Goal: Information Seeking & Learning: Learn about a topic

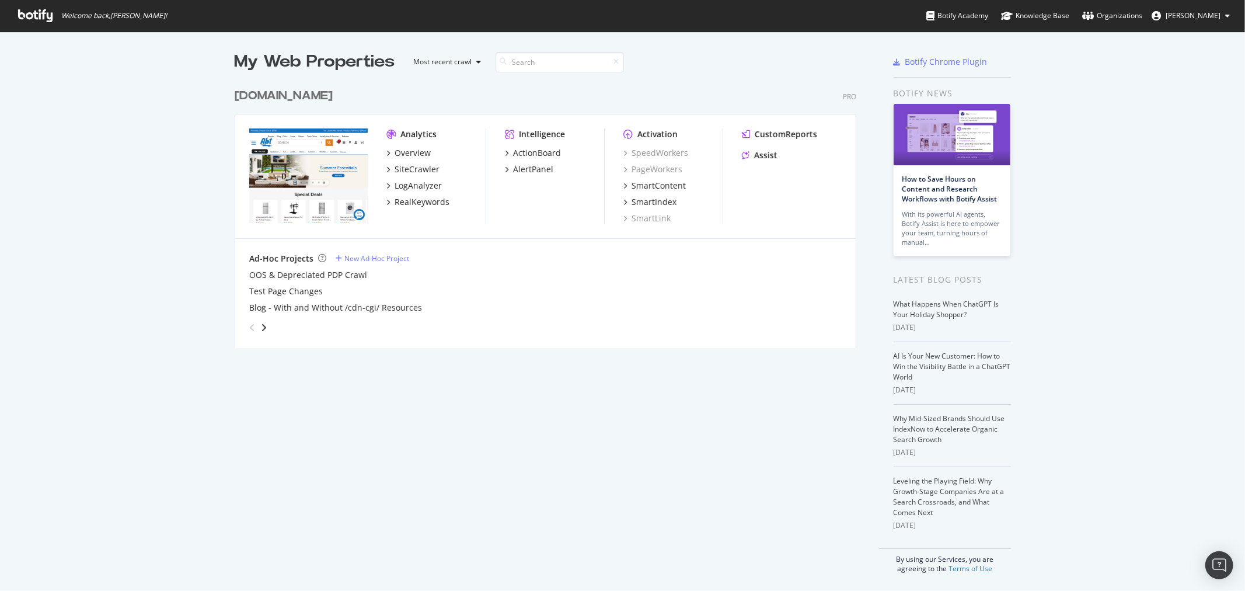
drag, startPoint x: 0, startPoint y: 0, endPoint x: 242, endPoint y: 100, distance: 262.3
click at [242, 100] on div "[DOMAIN_NAME]" at bounding box center [284, 96] width 98 height 17
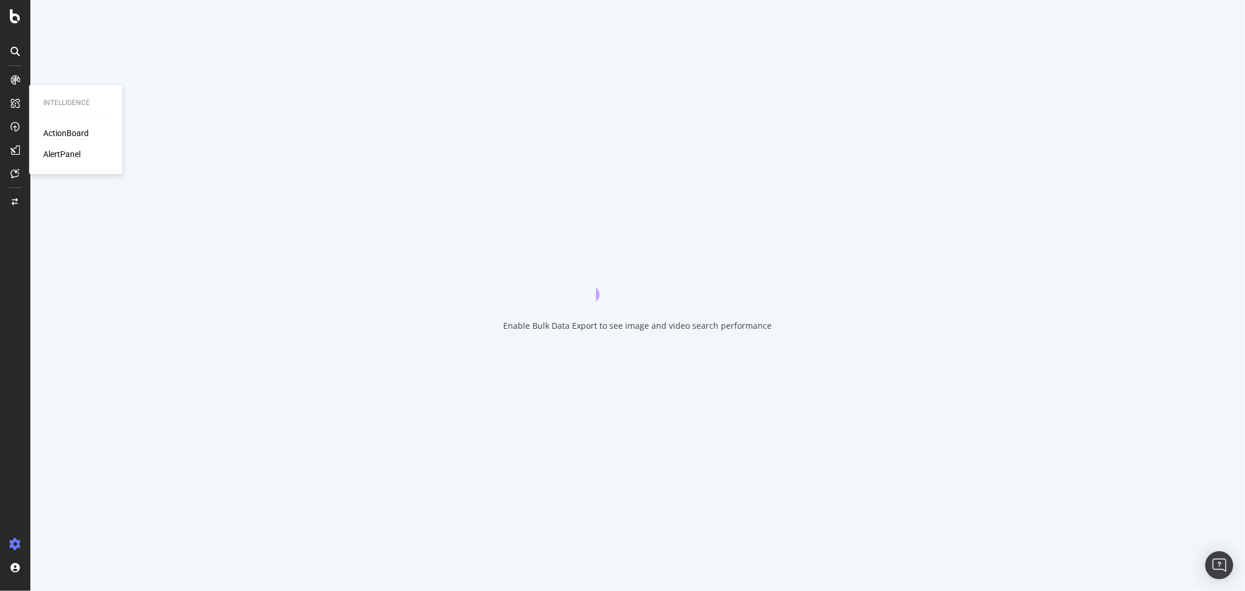
click at [54, 128] on div "ActionBoard" at bounding box center [66, 134] width 46 height 12
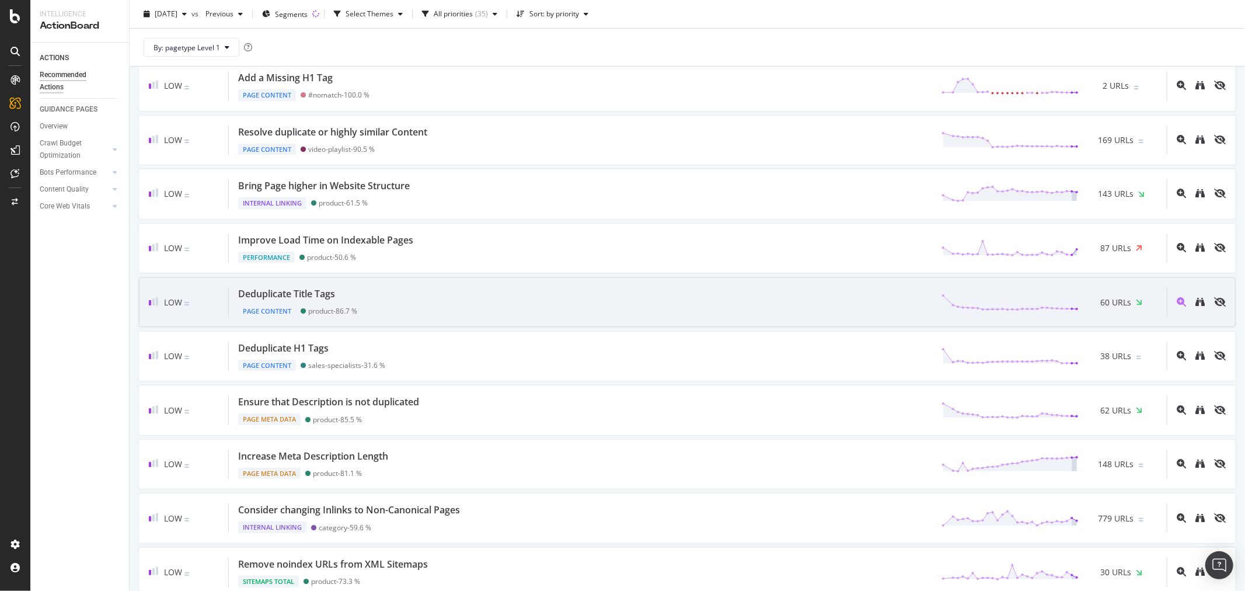
scroll to position [649, 0]
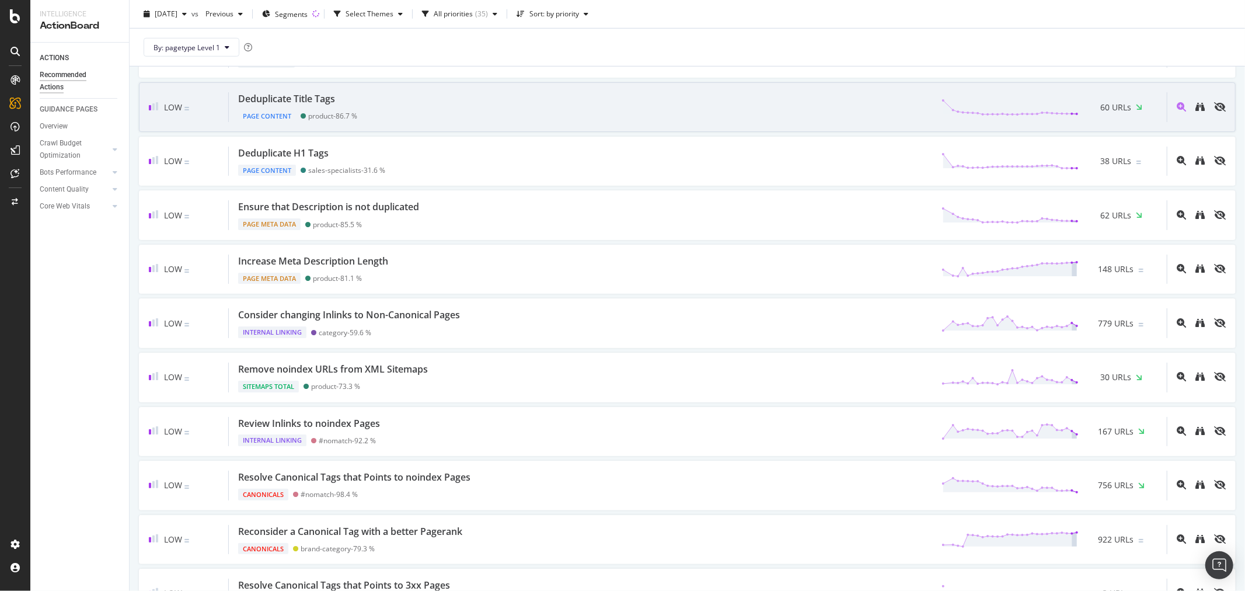
click at [392, 118] on div "Deduplicate Title Tags Page Content product - 86.7 % 60 URLs" at bounding box center [698, 107] width 938 height 30
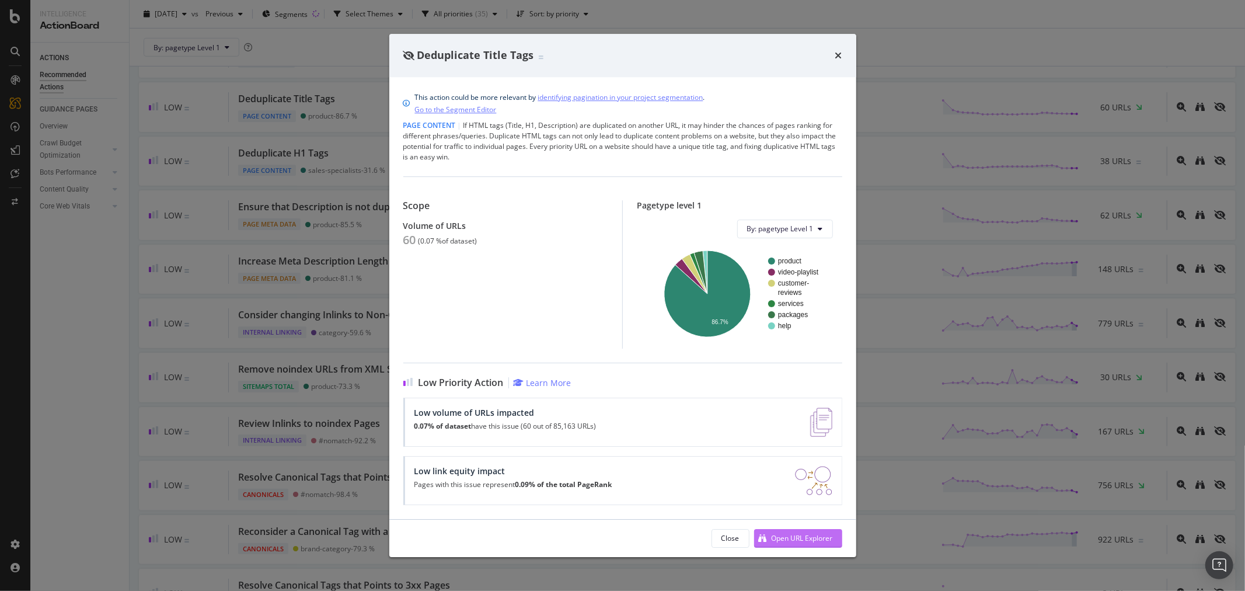
click at [791, 540] on div "Open URL Explorer" at bounding box center [802, 538] width 61 height 10
click at [822, 541] on div "Open URL Explorer" at bounding box center [802, 538] width 61 height 10
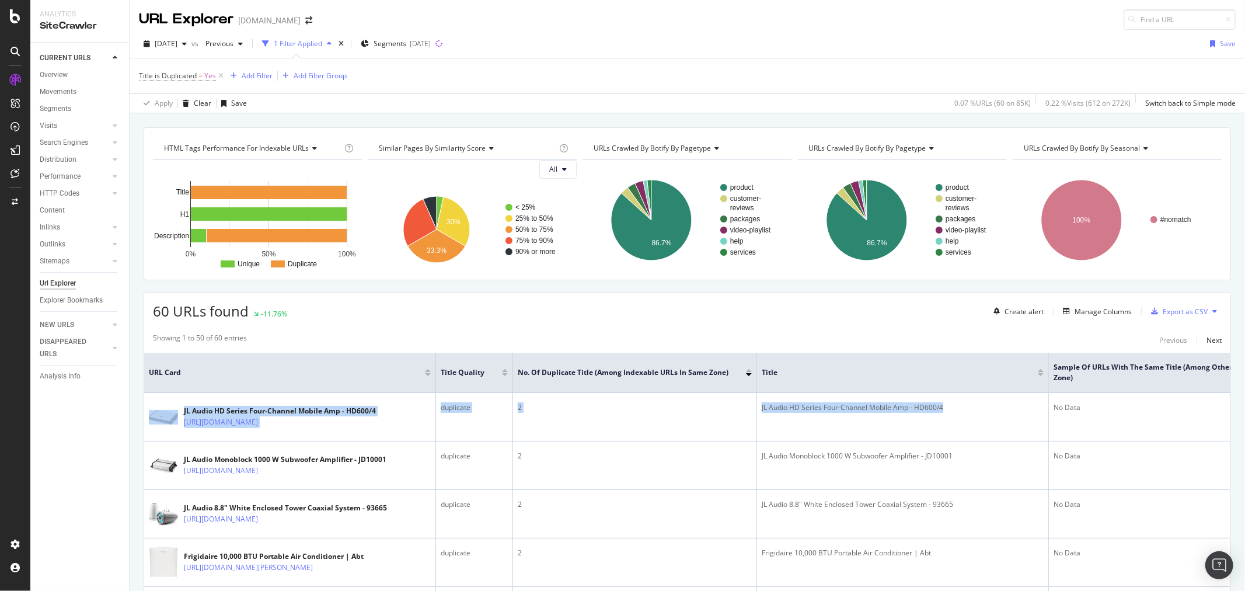
scroll to position [0, 117]
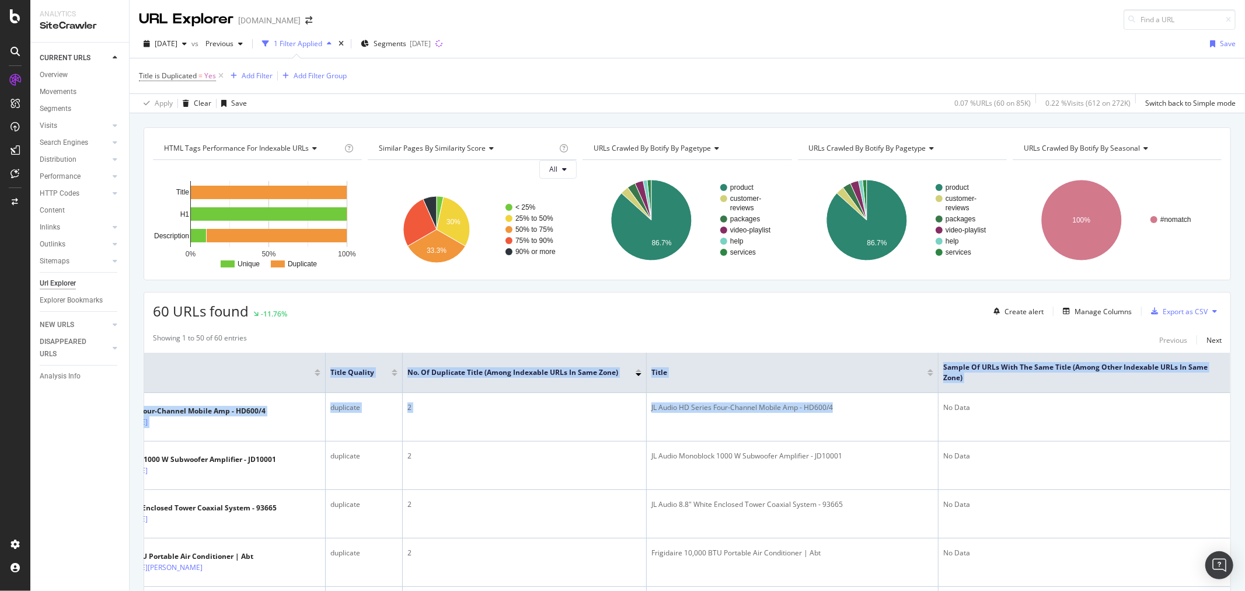
drag, startPoint x: 990, startPoint y: 409, endPoint x: 1238, endPoint y: 430, distance: 249.6
click at [1238, 430] on div "URL Explorer [DOMAIN_NAME] [DATE] vs Previous 1 Filter Applied Segments [DATE] …" at bounding box center [688, 295] width 1116 height 591
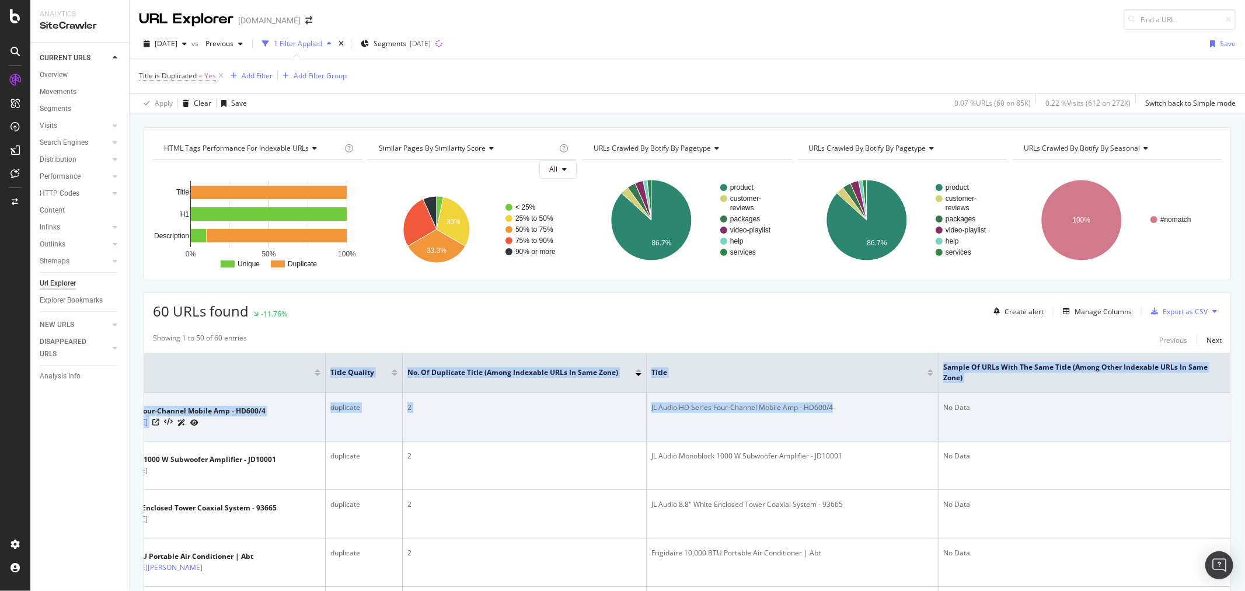
click at [1034, 436] on td "No Data" at bounding box center [1085, 417] width 292 height 48
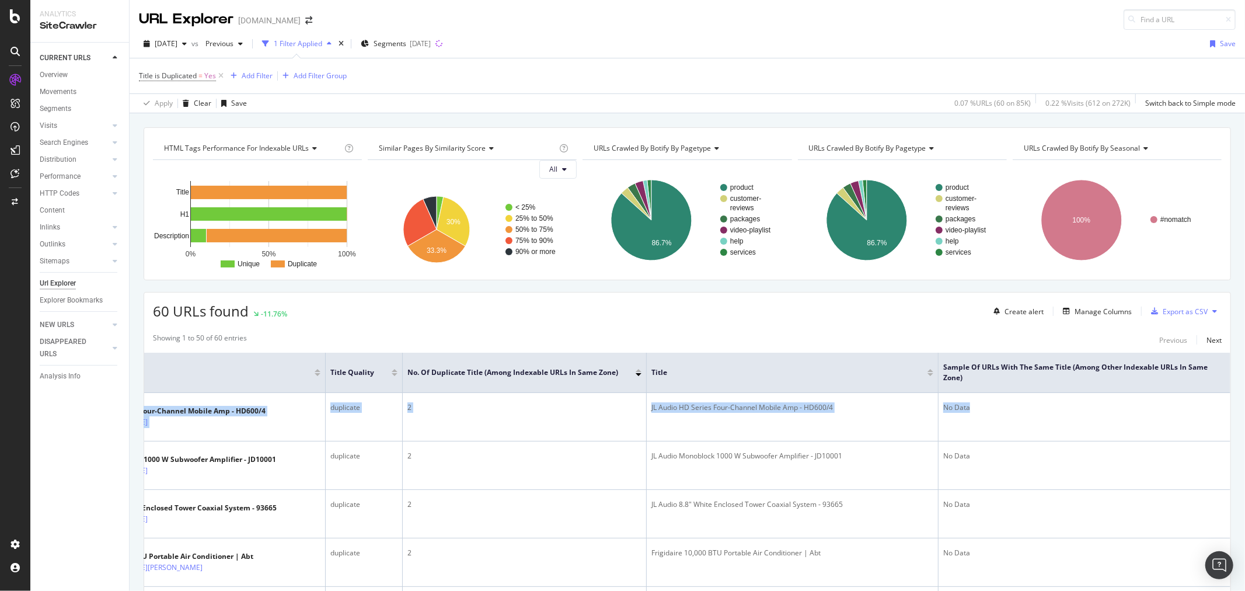
drag, startPoint x: 1077, startPoint y: 415, endPoint x: 1210, endPoint y: 393, distance: 135.5
click at [1133, 390] on th "Sample of URLs with the Same Title (Among Other Indexable URLs in Same Zone)" at bounding box center [1085, 373] width 292 height 40
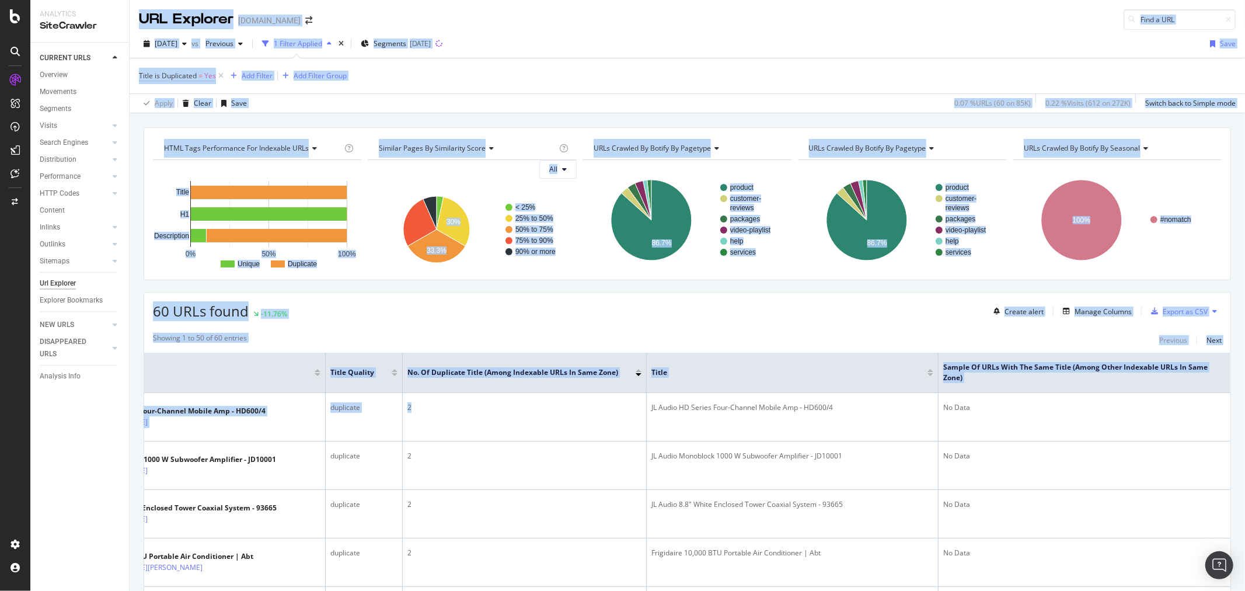
scroll to position [0, 0]
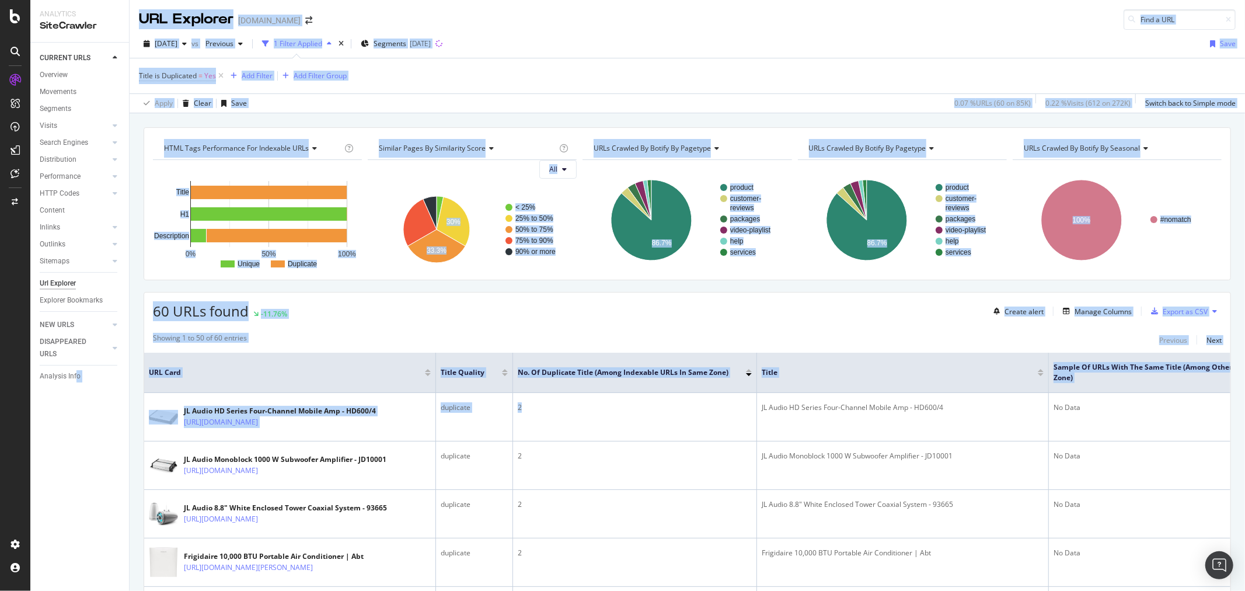
drag, startPoint x: 339, startPoint y: 425, endPoint x: 76, endPoint y: 419, distance: 262.8
click at [76, 419] on div "Analytics SiteCrawler CURRENT URLS Overview Movements Segments Visits Analysis …" at bounding box center [637, 295] width 1215 height 591
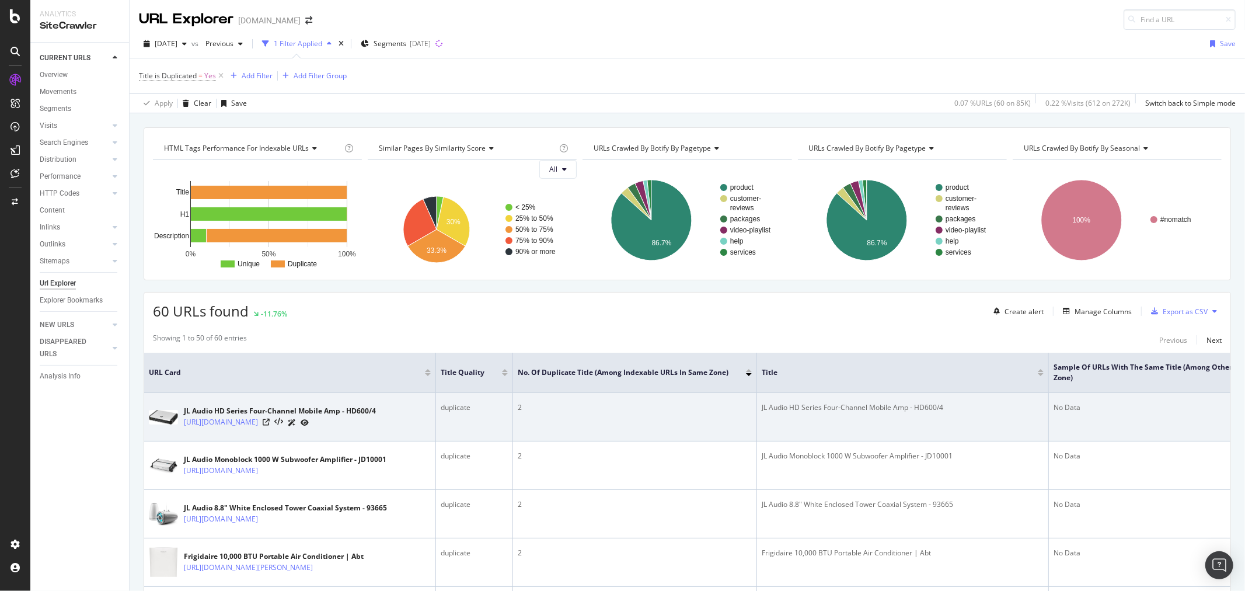
click at [809, 417] on td "JL Audio HD Series Four-Channel Mobile Amp - HD600/4" at bounding box center [903, 417] width 292 height 48
click at [270, 426] on icon at bounding box center [266, 422] width 7 height 7
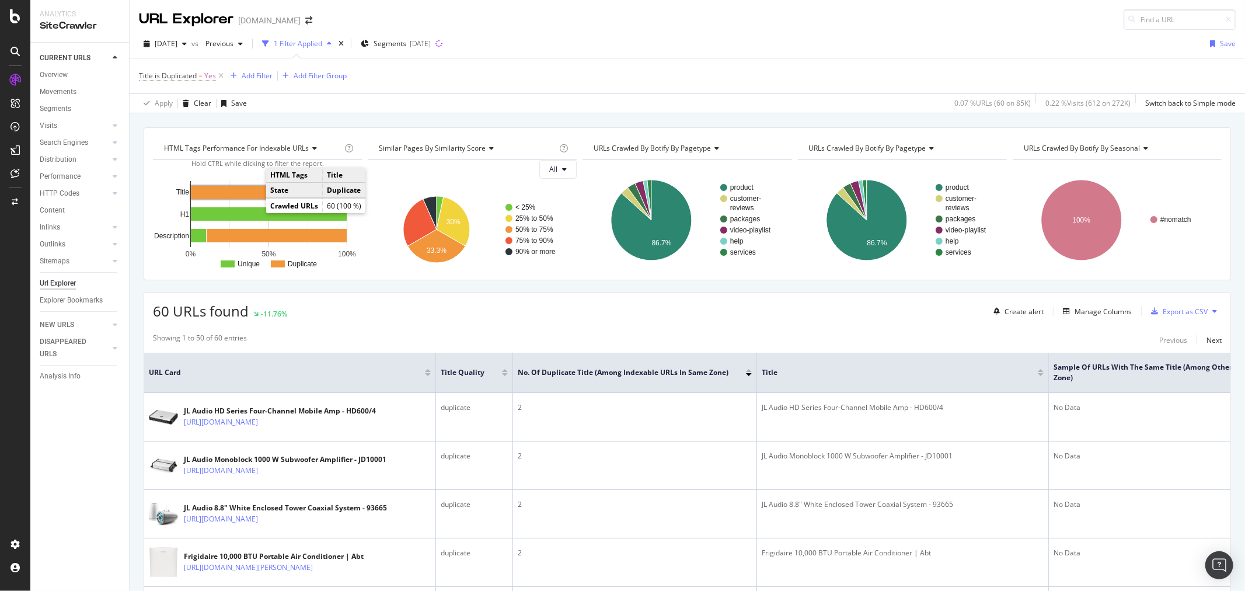
click at [255, 196] on rect "A chart." at bounding box center [269, 192] width 156 height 13
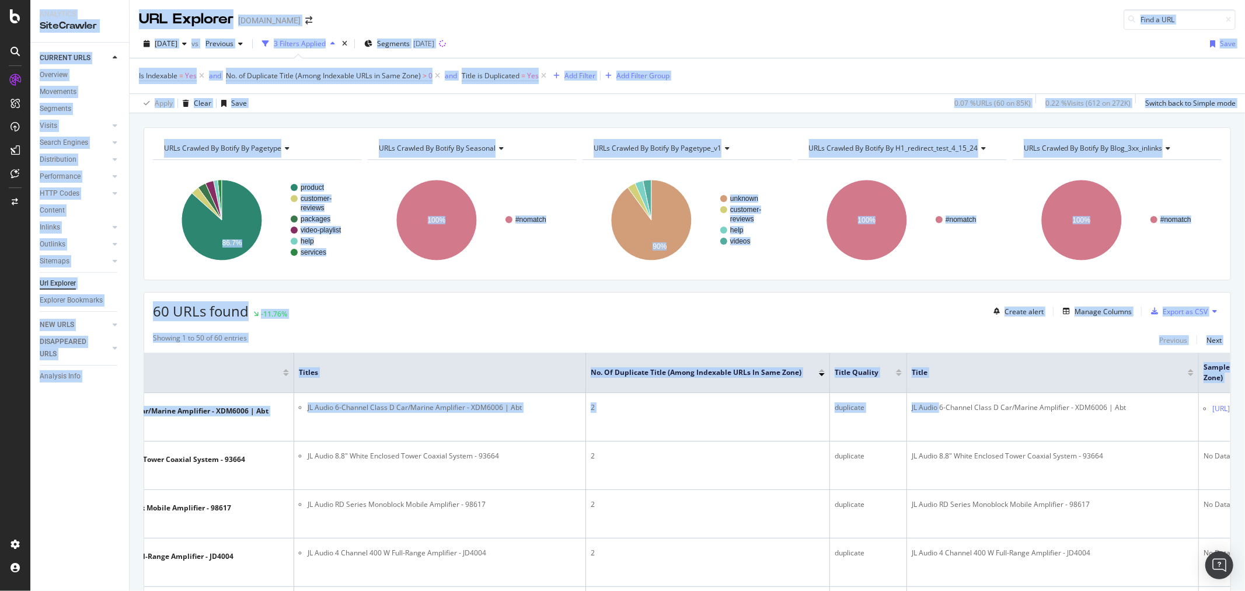
scroll to position [0, 409]
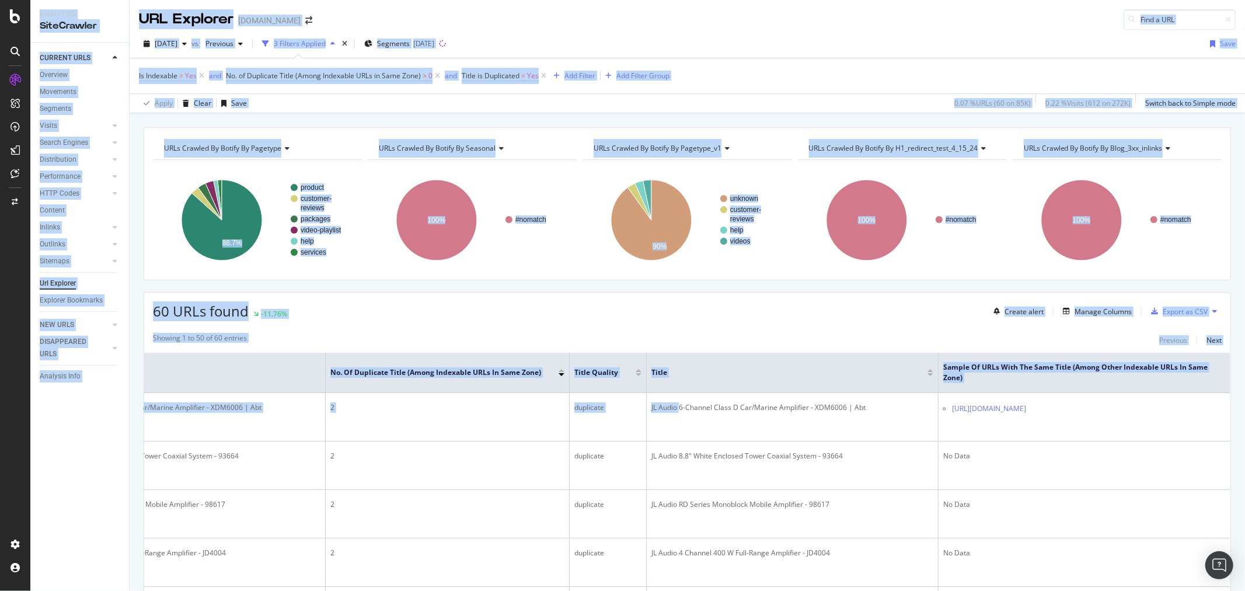
drag, startPoint x: 1079, startPoint y: 417, endPoint x: 1340, endPoint y: 404, distance: 261.3
click at [1245, 404] on html "Analytics SiteCrawler CURRENT URLS Overview Movements Segments Visits Analysis …" at bounding box center [622, 295] width 1245 height 591
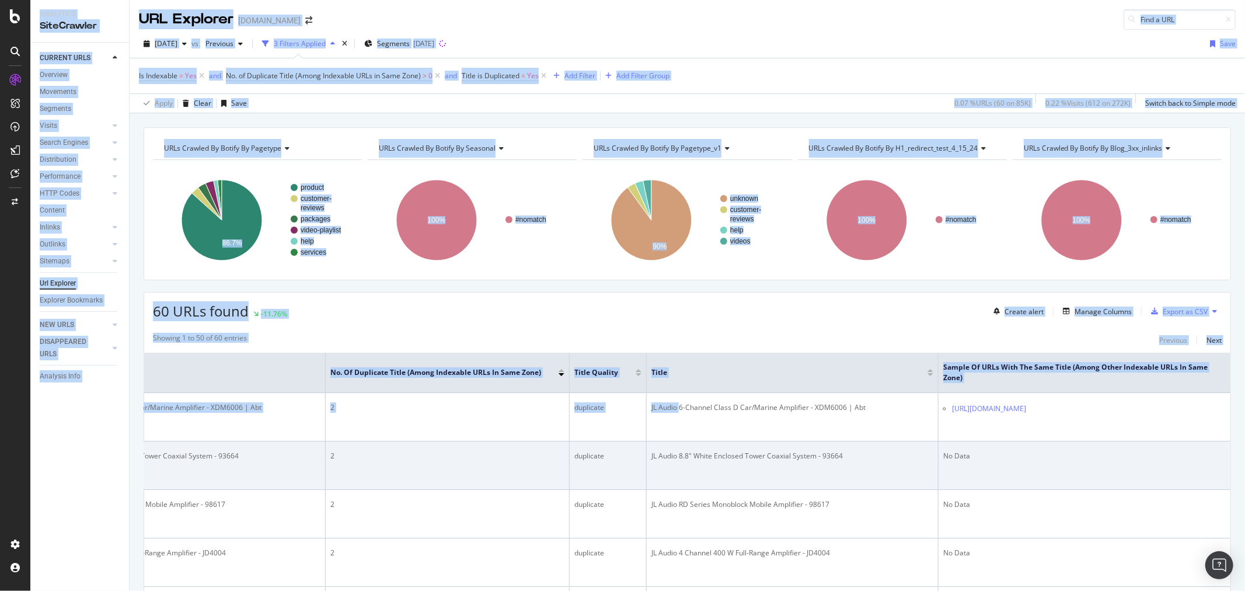
click at [1055, 455] on td "No Data" at bounding box center [1085, 465] width 292 height 48
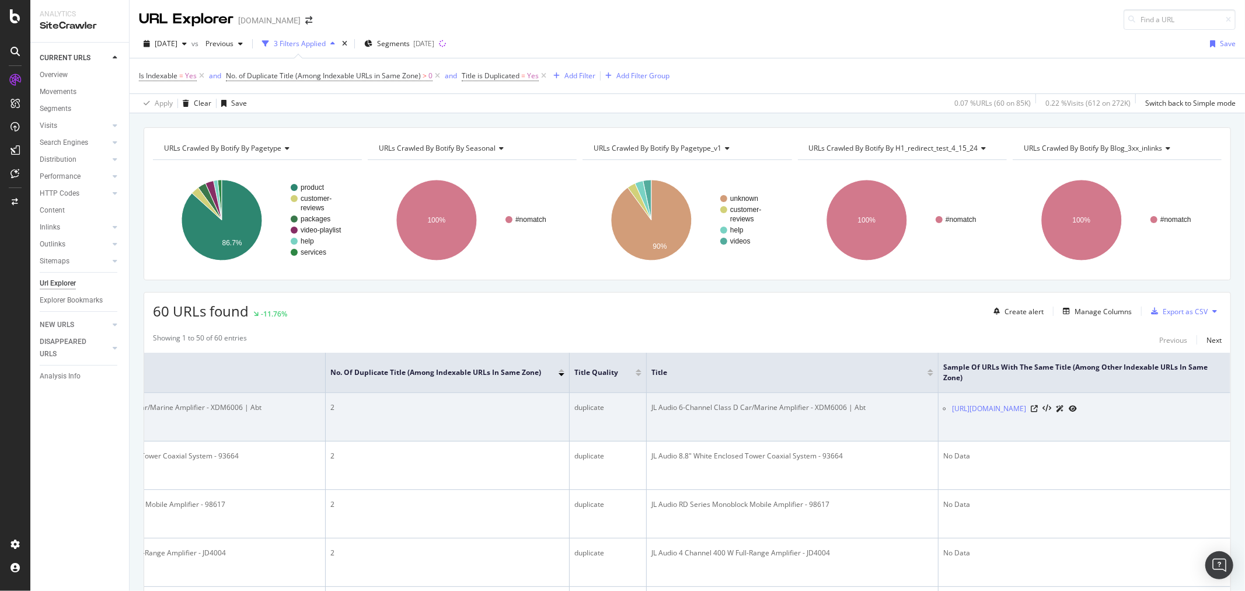
click at [852, 440] on td "JL Audio 6-Channel Class D Car/Marine Amplifier - XDM6006 | Abt" at bounding box center [793, 417] width 292 height 48
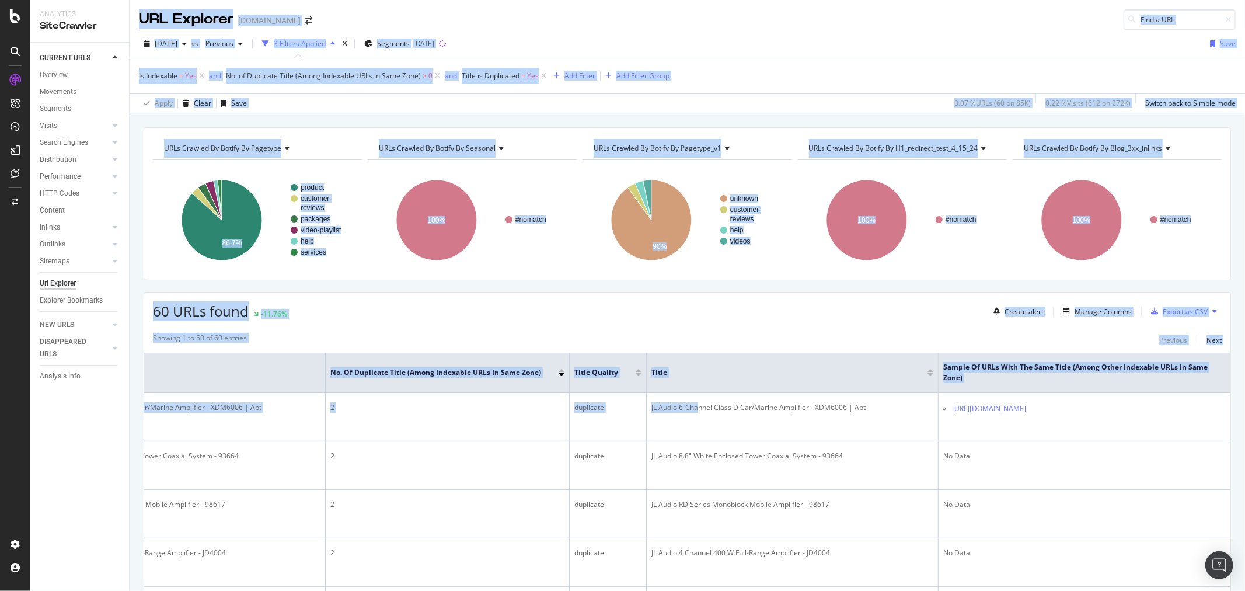
scroll to position [0, 0]
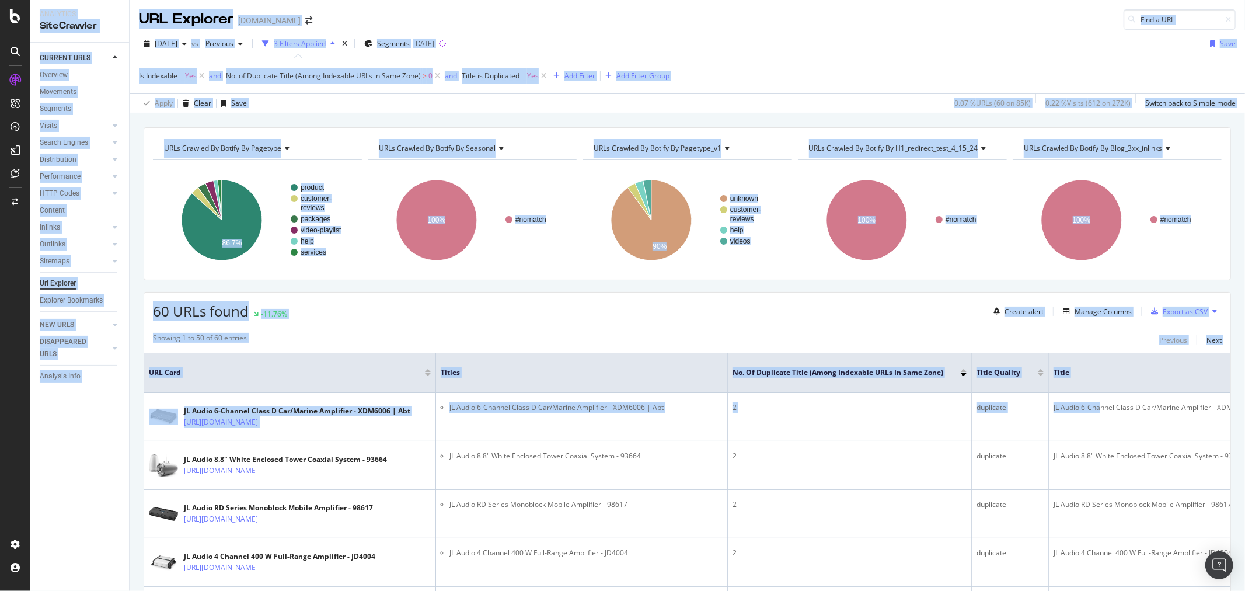
drag, startPoint x: 687, startPoint y: 416, endPoint x: 27, endPoint y: 439, distance: 660.1
click at [27, 439] on div "Analytics SiteCrawler CURRENT URLS Overview Movements Segments Visits Analysis …" at bounding box center [622, 295] width 1245 height 591
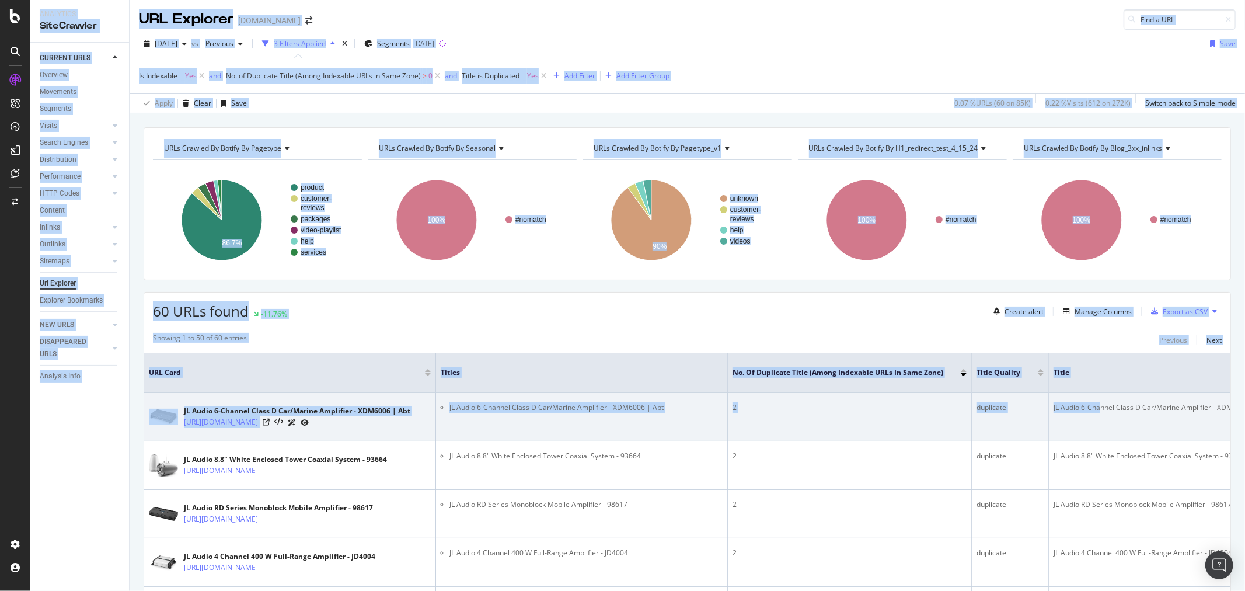
click at [824, 418] on td "2" at bounding box center [850, 417] width 244 height 48
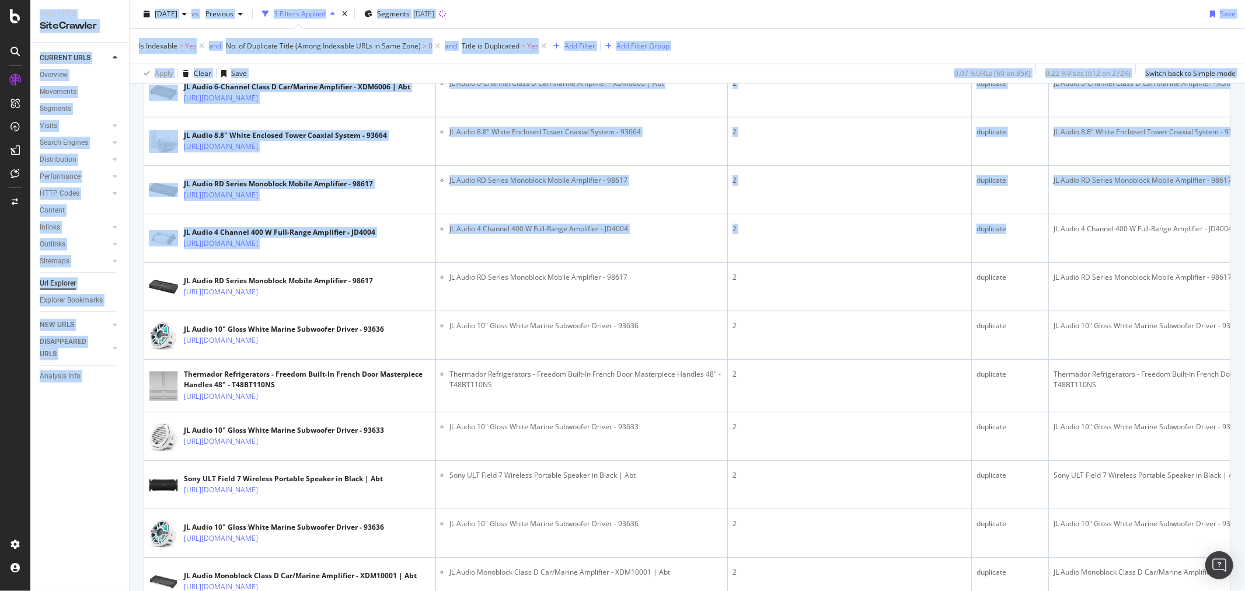
scroll to position [0, 409]
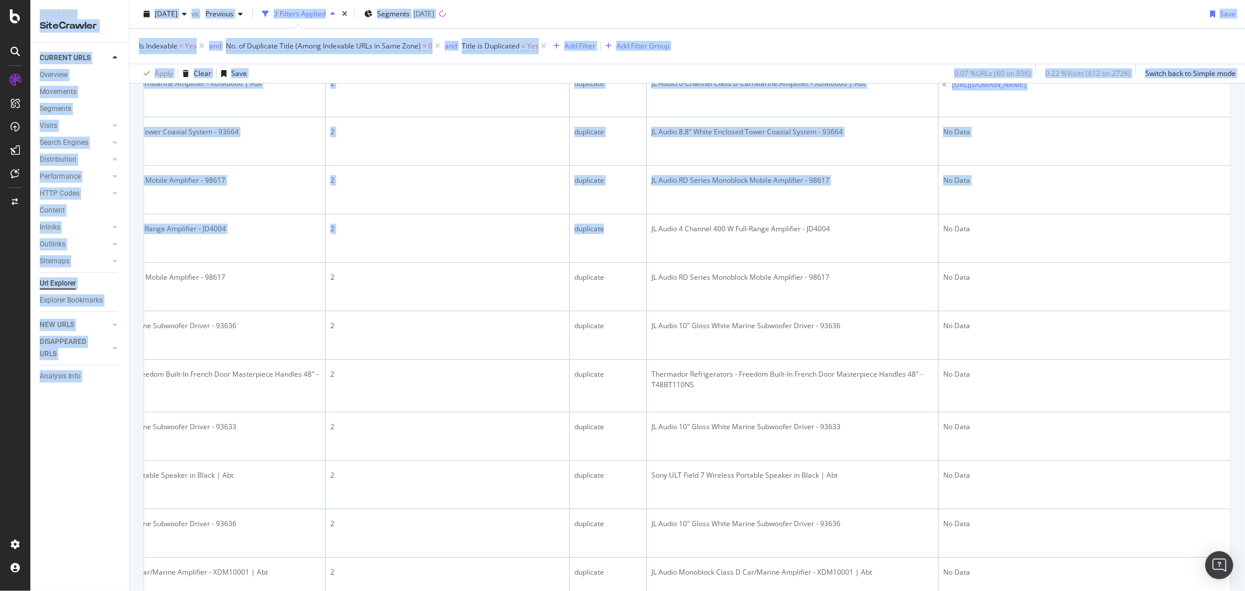
drag, startPoint x: 1018, startPoint y: 278, endPoint x: 1322, endPoint y: 257, distance: 305.4
click at [1245, 257] on html "Analytics SiteCrawler CURRENT URLS Overview Movements Segments Visits Analysis …" at bounding box center [622, 295] width 1245 height 591
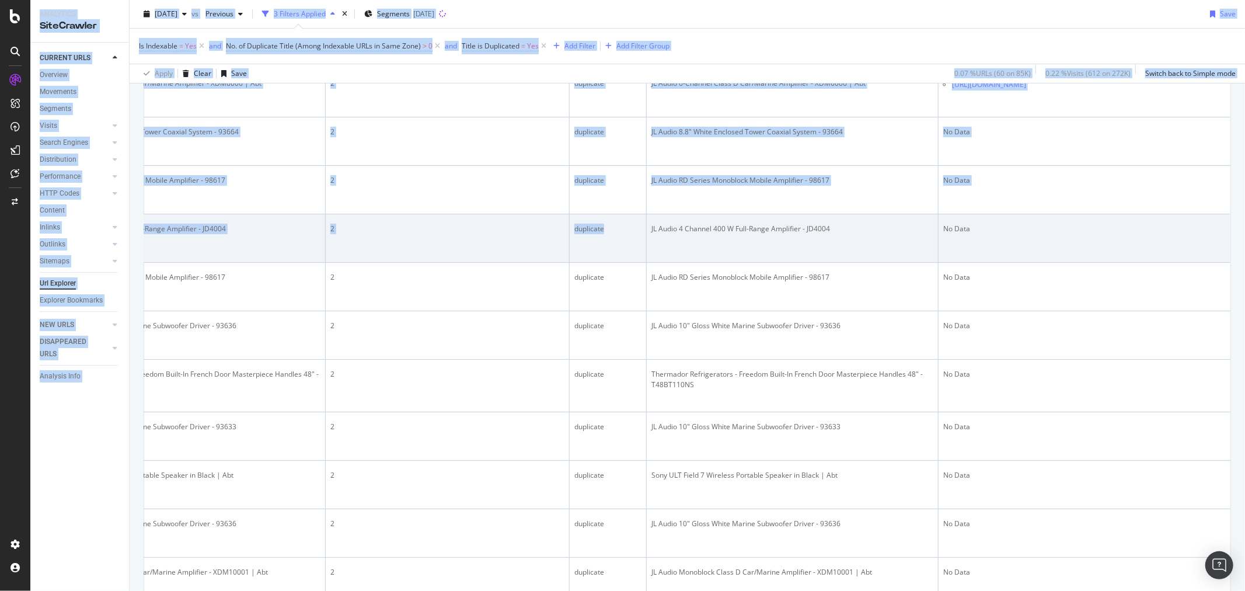
click at [939, 263] on td "No Data" at bounding box center [1085, 238] width 292 height 48
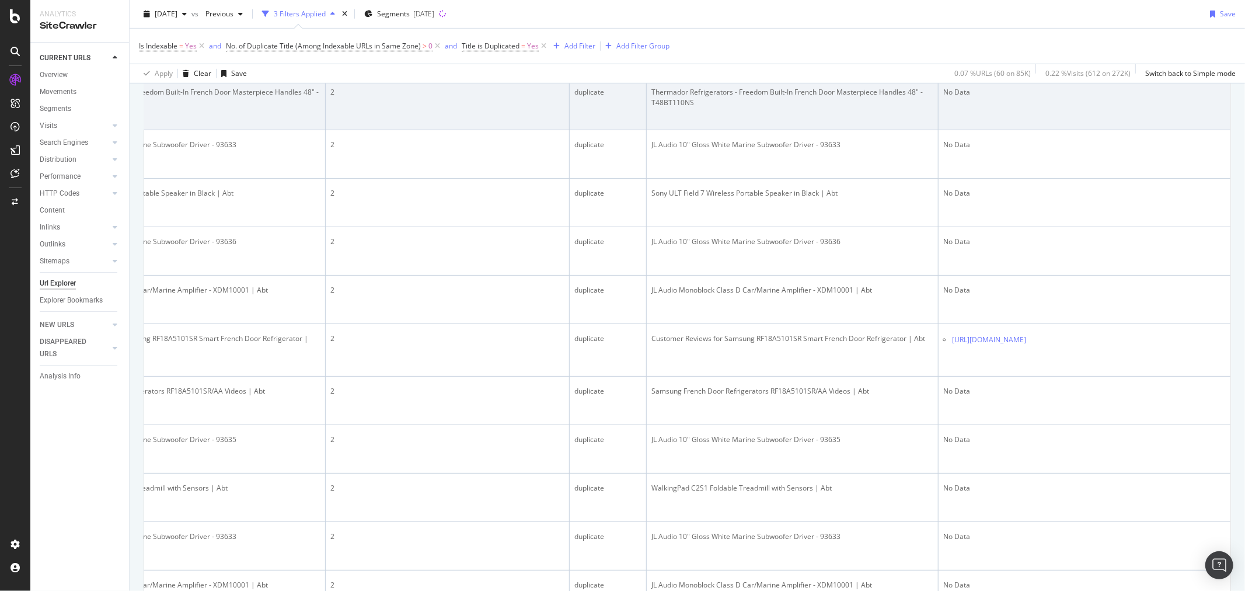
scroll to position [454, 0]
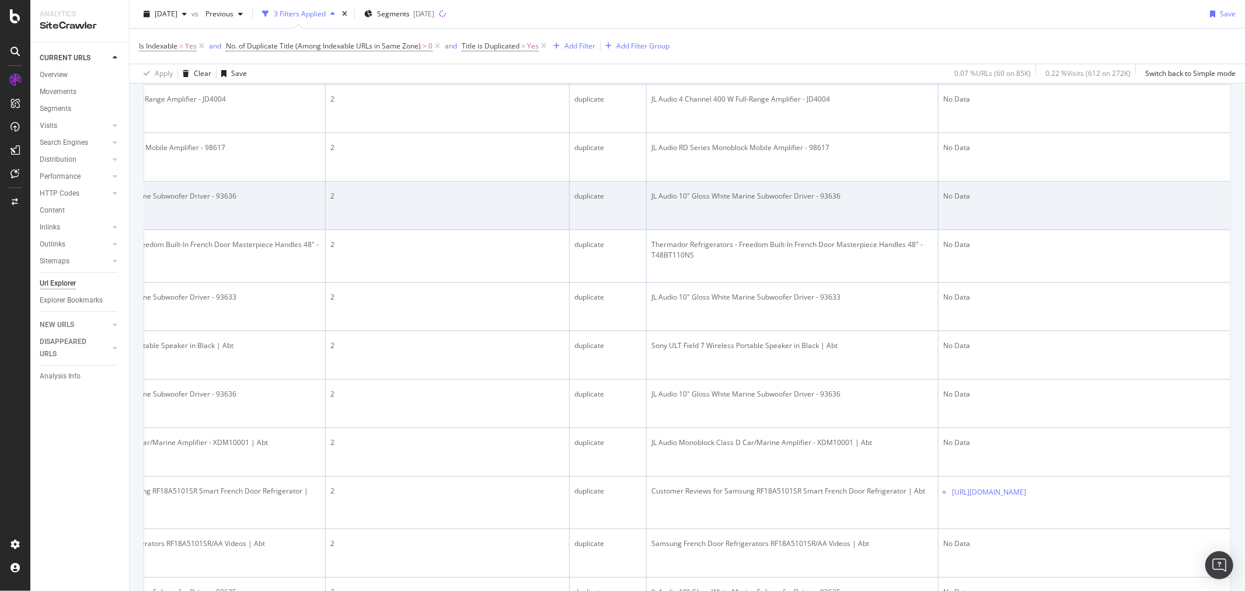
click at [1096, 230] on td "No Data" at bounding box center [1085, 206] width 292 height 48
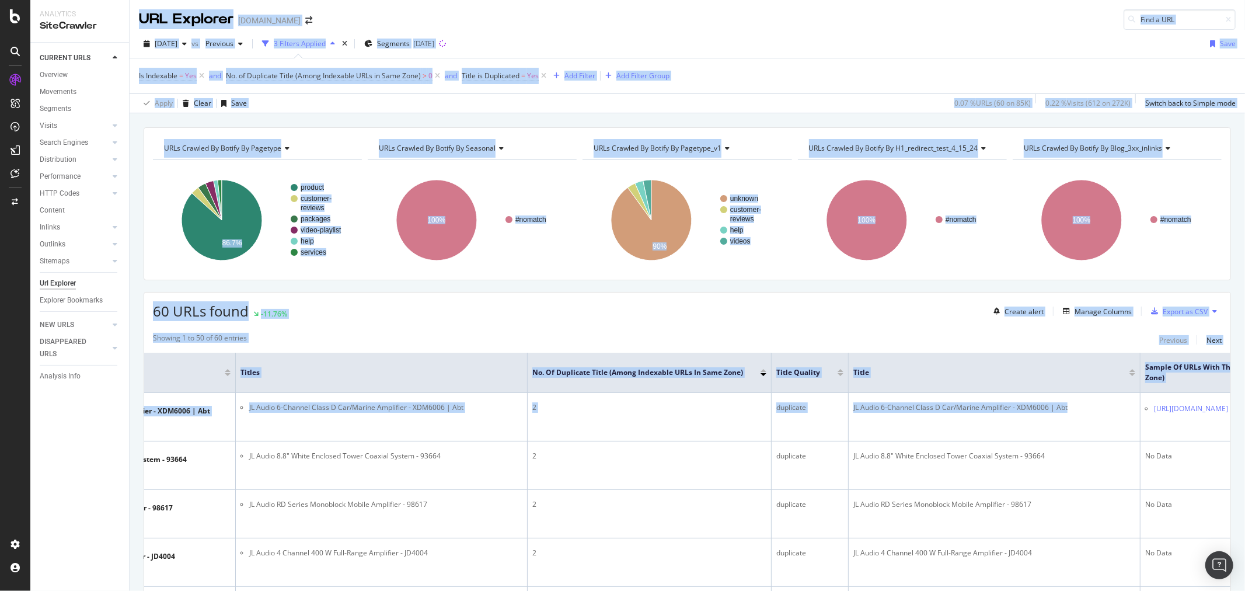
scroll to position [0, 0]
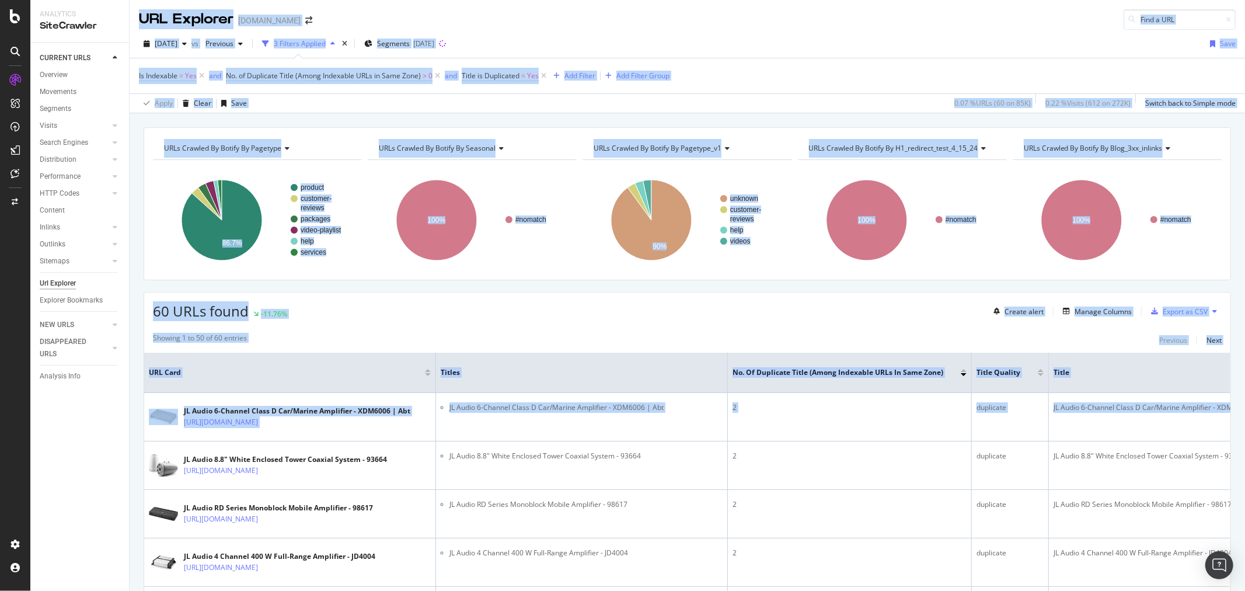
drag, startPoint x: 879, startPoint y: 415, endPoint x: 114, endPoint y: 471, distance: 767.4
click at [114, 471] on div "Analytics SiteCrawler CURRENT URLS Overview Movements Segments Visits Analysis …" at bounding box center [637, 295] width 1215 height 591
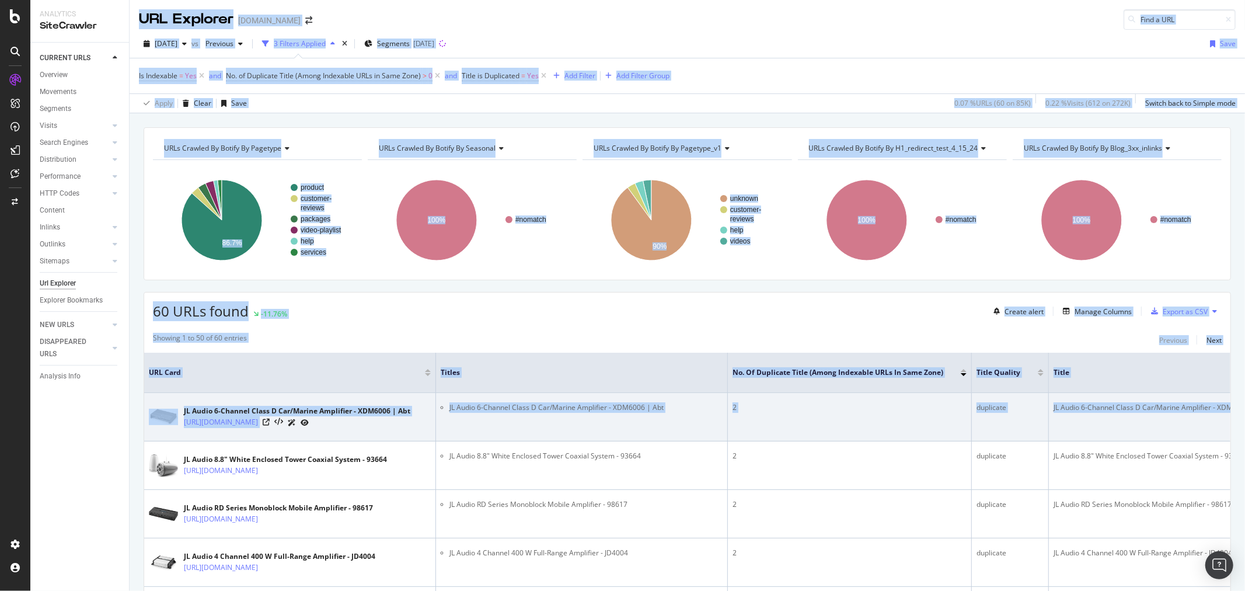
click at [778, 431] on td "2" at bounding box center [850, 417] width 244 height 48
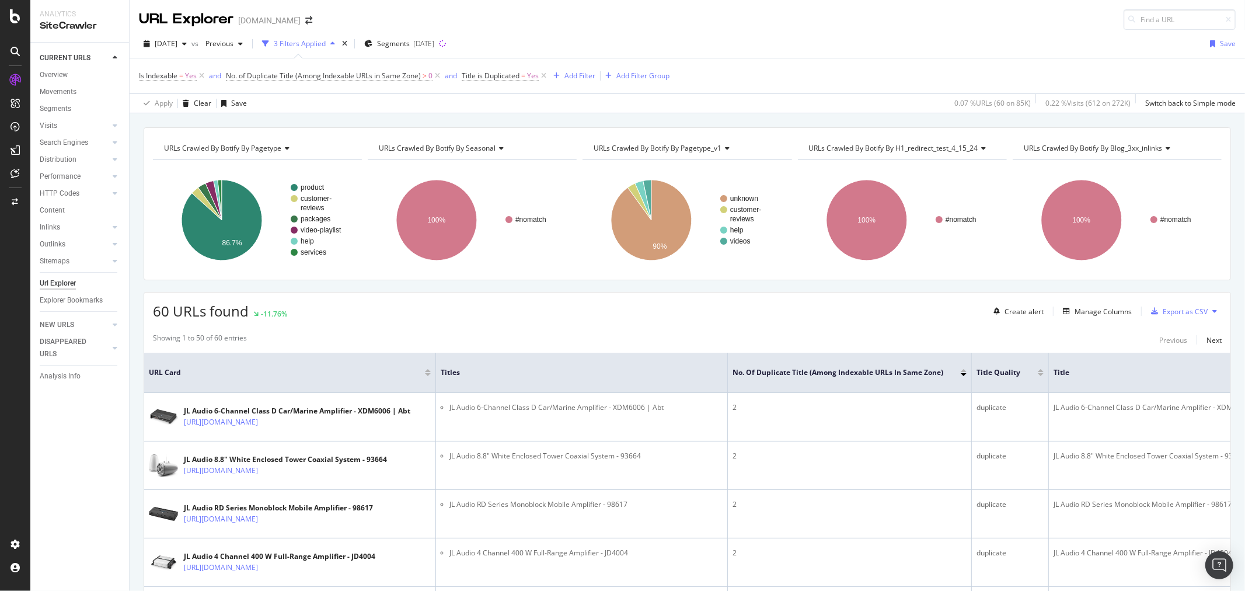
drag, startPoint x: 1140, startPoint y: 430, endPoint x: 1314, endPoint y: 415, distance: 174.6
click at [1245, 415] on html "Analytics SiteCrawler CURRENT URLS Overview Movements Segments Visits Analysis …" at bounding box center [622, 295] width 1245 height 591
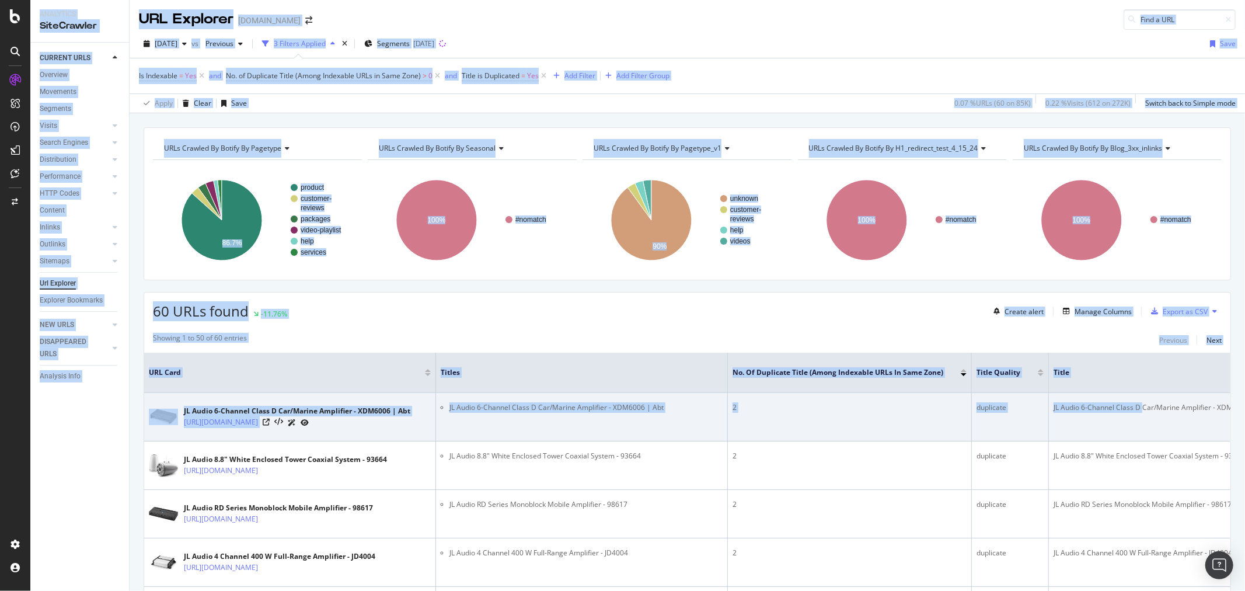
click at [1133, 407] on div "JL Audio 6-Channel Class D Car/Marine Amplifier - XDM6006 | Abt" at bounding box center [1195, 407] width 282 height 11
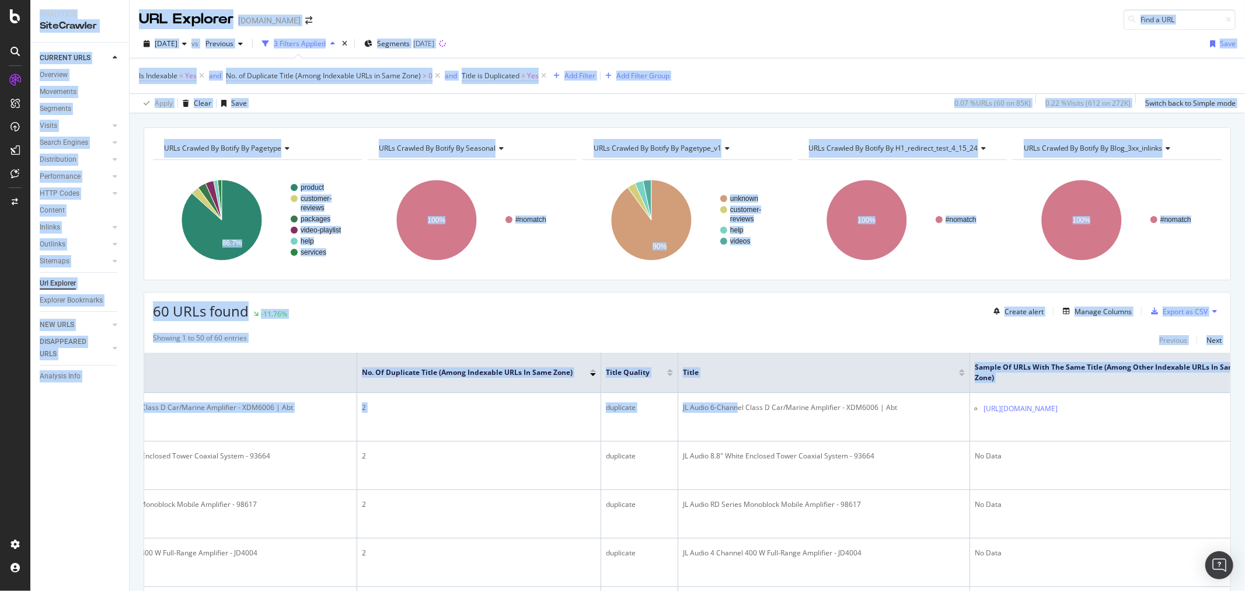
scroll to position [0, 409]
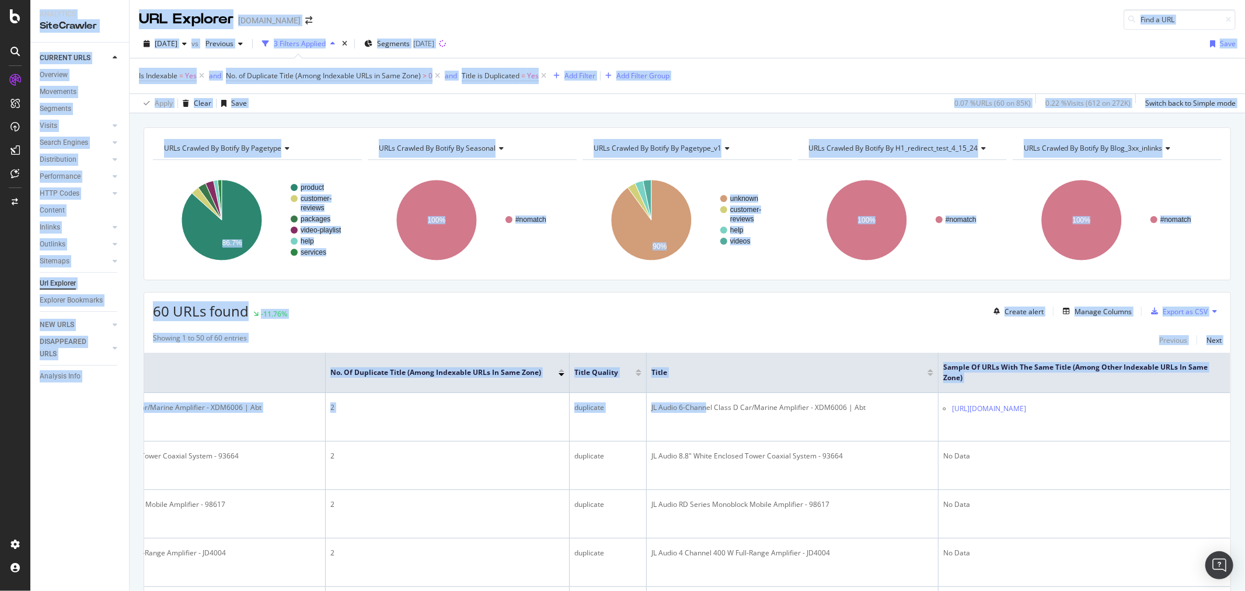
drag, startPoint x: 1105, startPoint y: 415, endPoint x: 1260, endPoint y: 404, distance: 155.7
click at [1245, 404] on html "Analytics SiteCrawler CURRENT URLS Overview Movements Segments Visits Analysis …" at bounding box center [622, 295] width 1245 height 591
click at [815, 320] on div "60 URLs found -11.76% Create alert Manage Columns Export as CSV" at bounding box center [687, 306] width 1086 height 29
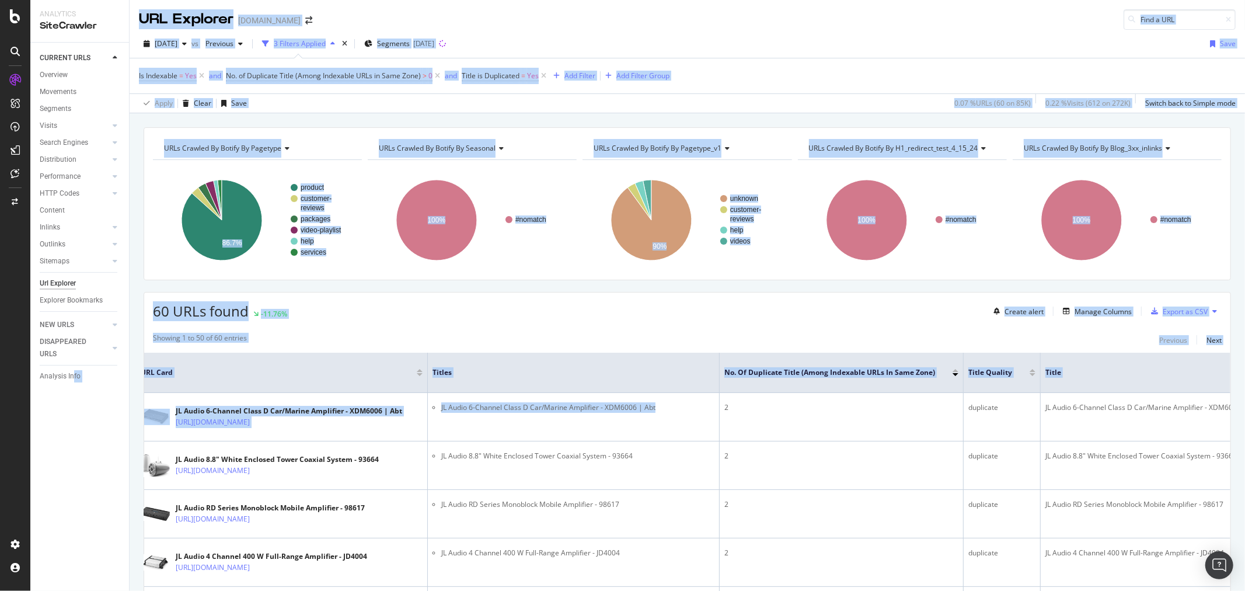
scroll to position [0, 0]
drag, startPoint x: 284, startPoint y: 414, endPoint x: 73, endPoint y: 414, distance: 211.3
click at [73, 414] on div "Analytics SiteCrawler CURRENT URLS Overview Movements Segments Visits Analysis …" at bounding box center [637, 295] width 1215 height 591
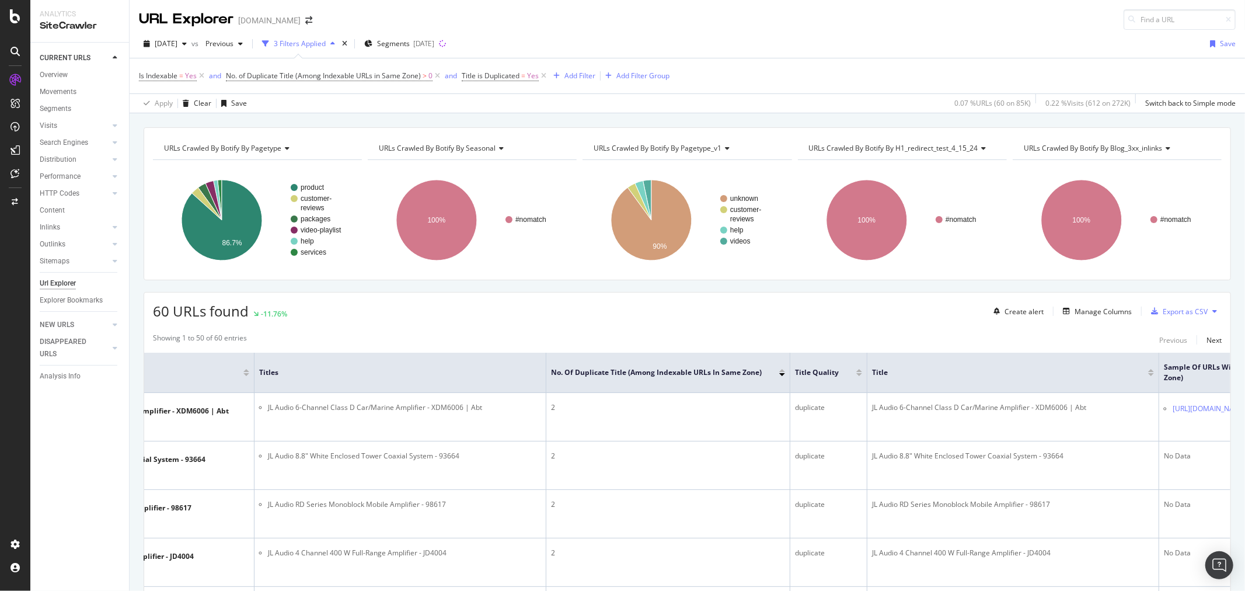
drag, startPoint x: 503, startPoint y: 411, endPoint x: 1221, endPoint y: 416, distance: 718.1
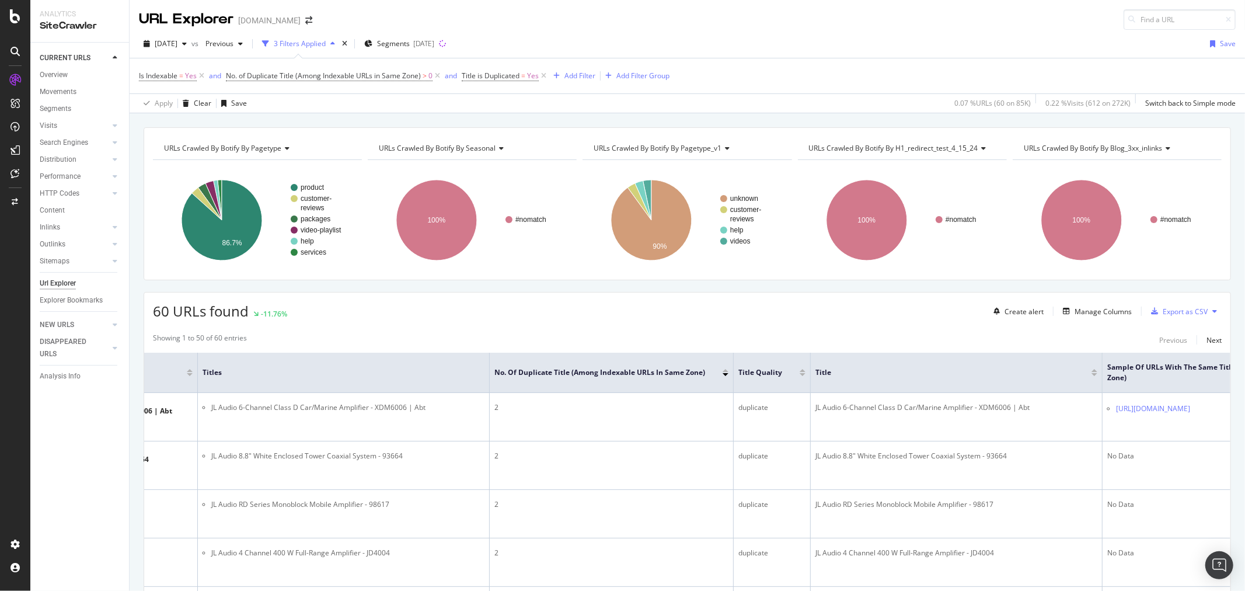
click at [962, 343] on div "Showing 1 to 50 of 60 entries Previous Next" at bounding box center [687, 340] width 1086 height 14
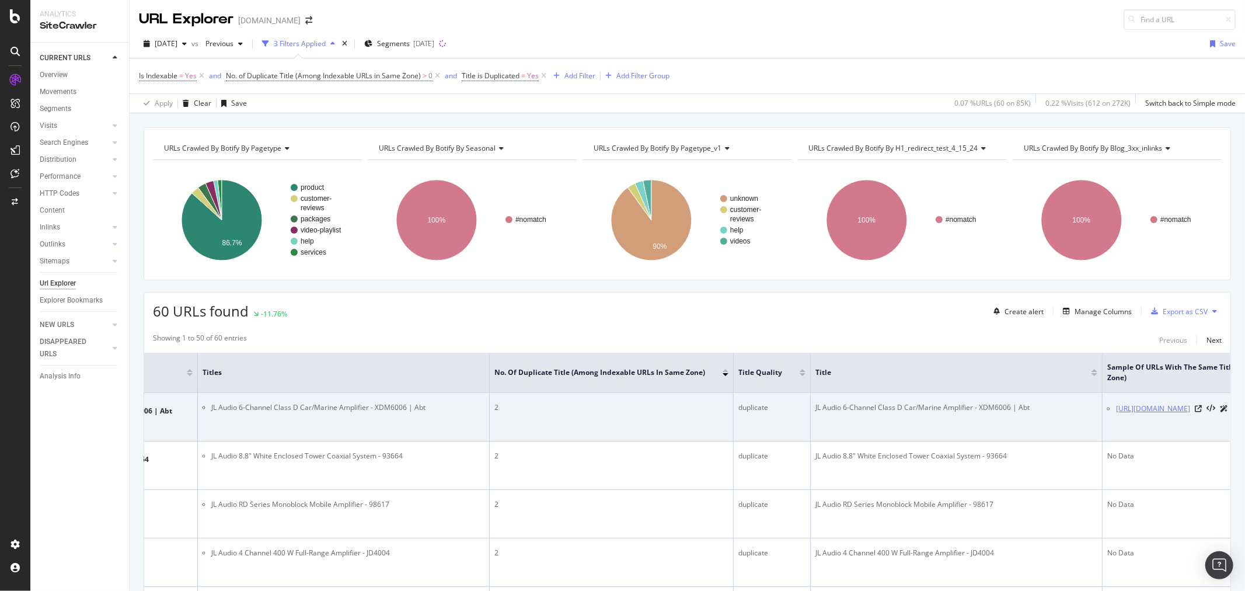
click at [1166, 409] on link "[URL][DOMAIN_NAME]" at bounding box center [1153, 409] width 74 height 12
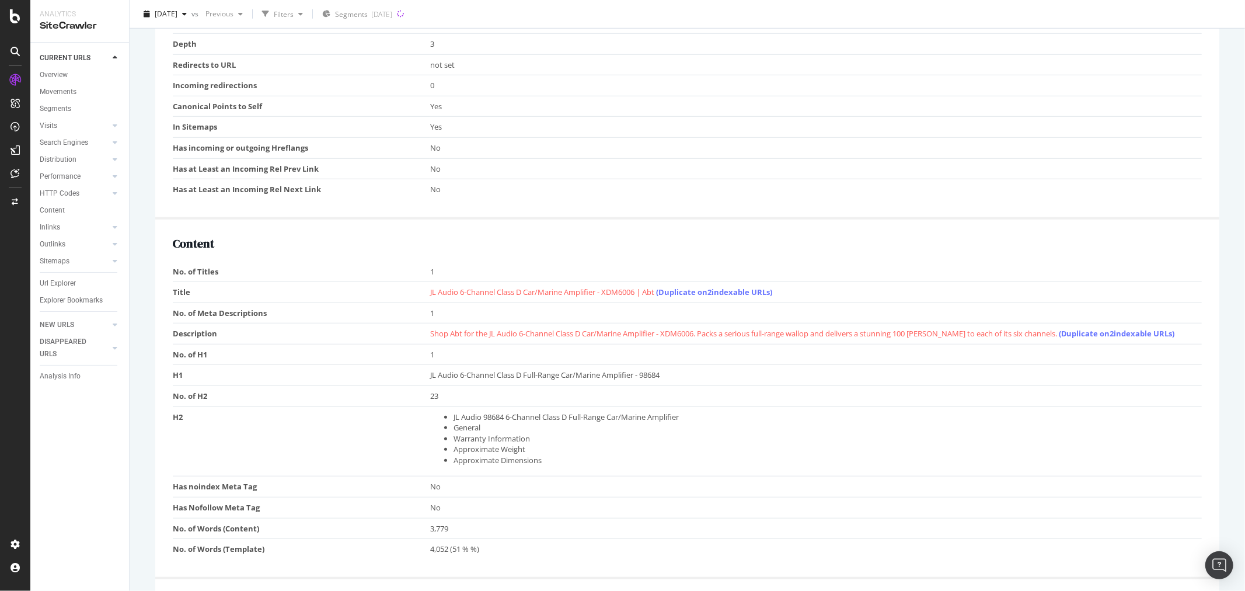
scroll to position [778, 0]
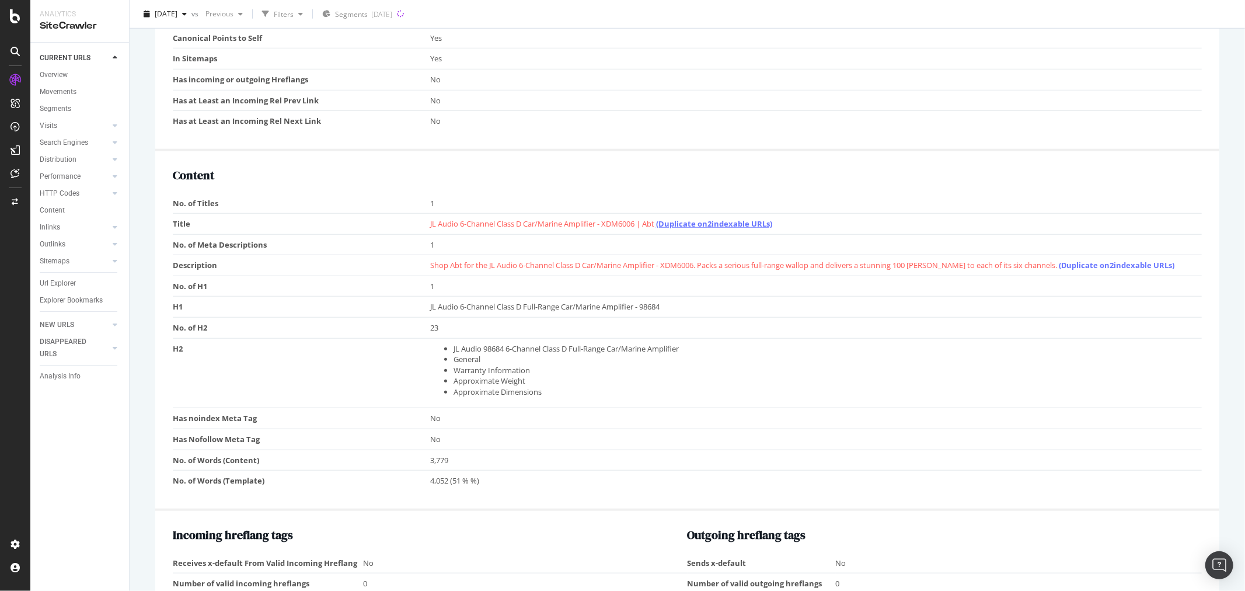
click at [681, 222] on link "(Duplicate on 2 indexable URLs)" at bounding box center [714, 223] width 116 height 11
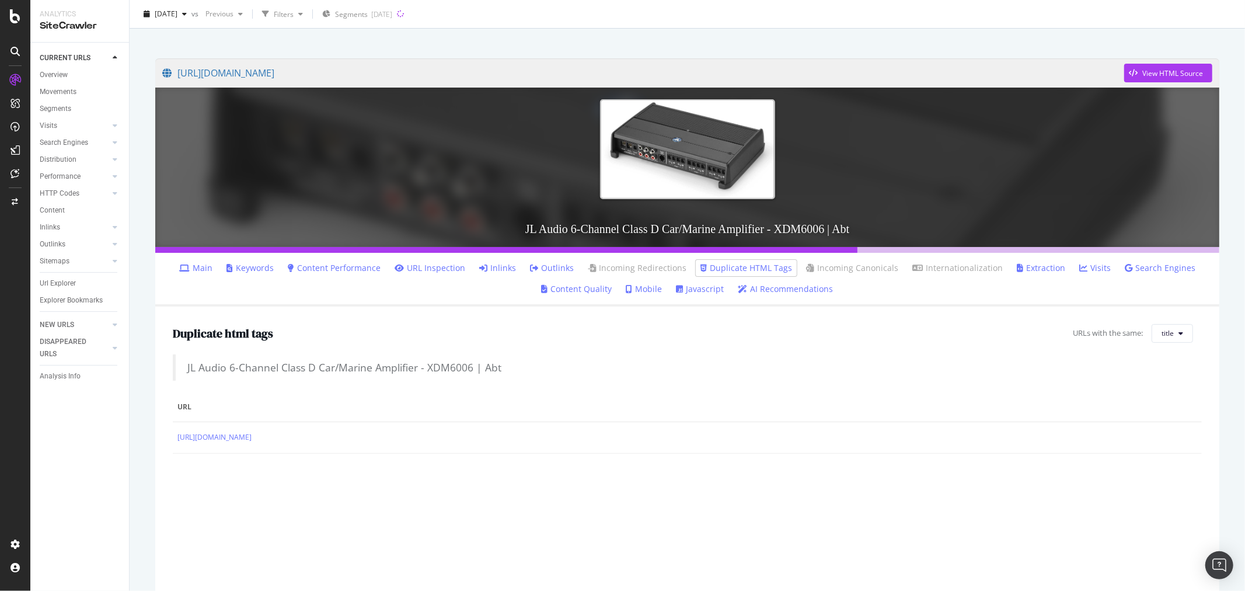
scroll to position [142, 0]
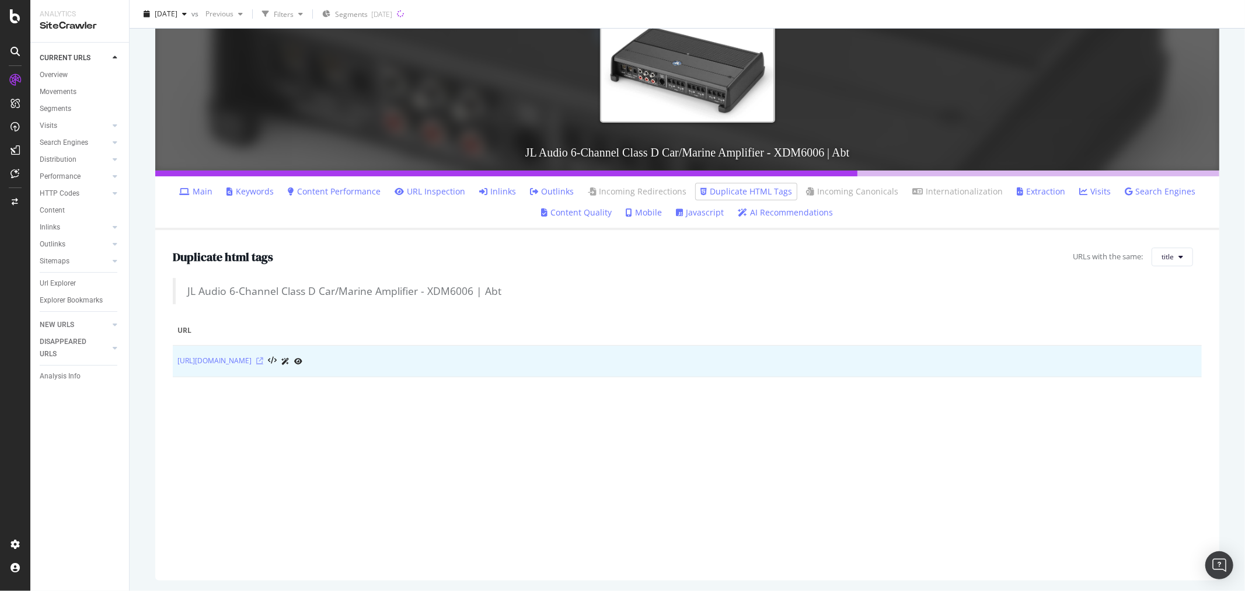
click at [263, 359] on icon at bounding box center [259, 360] width 7 height 7
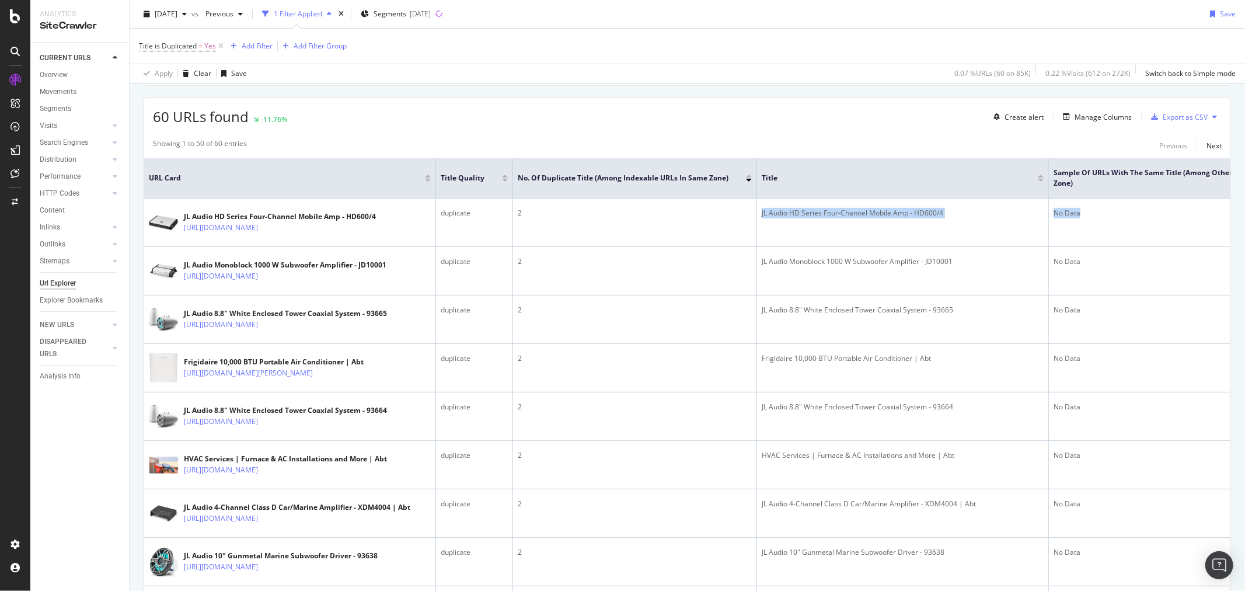
scroll to position [0, 117]
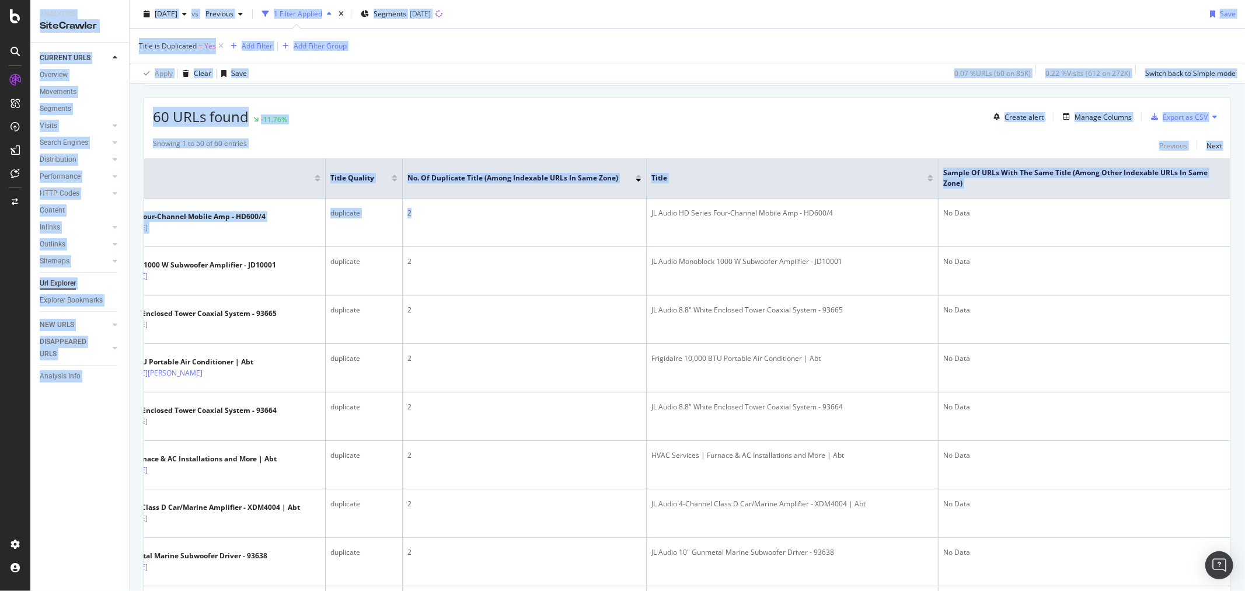
drag, startPoint x: 630, startPoint y: 218, endPoint x: 1248, endPoint y: 208, distance: 617.7
click at [1245, 208] on html "Analytics SiteCrawler CURRENT URLS Overview Movements Segments Visits Analysis …" at bounding box center [622, 295] width 1245 height 591
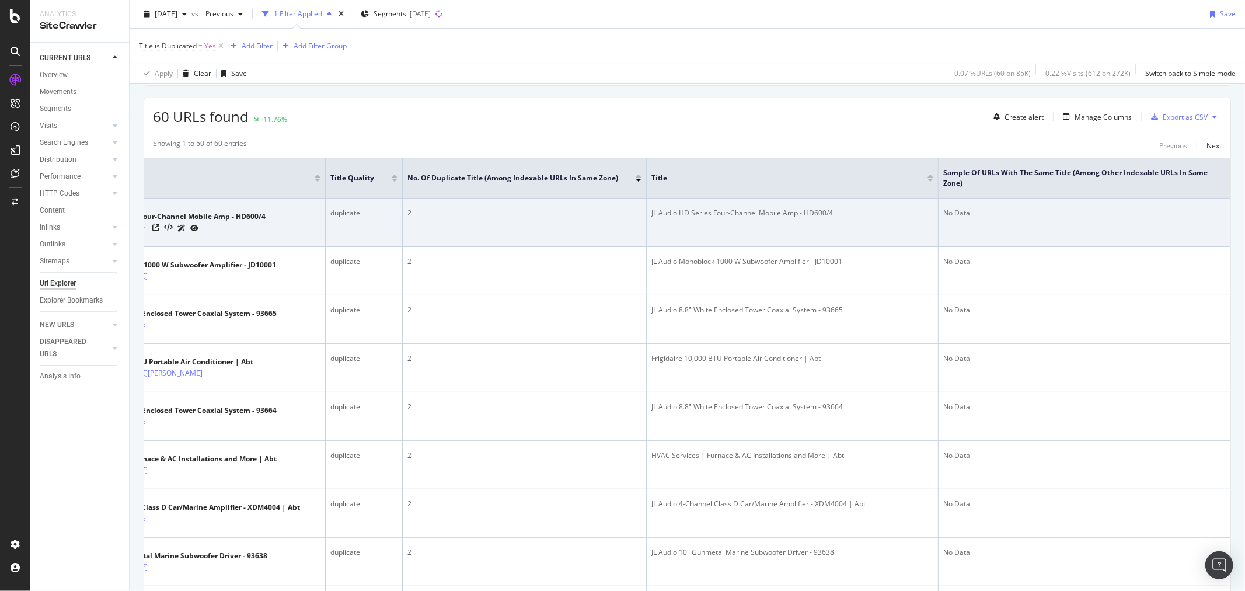
click at [1124, 235] on td "No Data" at bounding box center [1085, 222] width 292 height 48
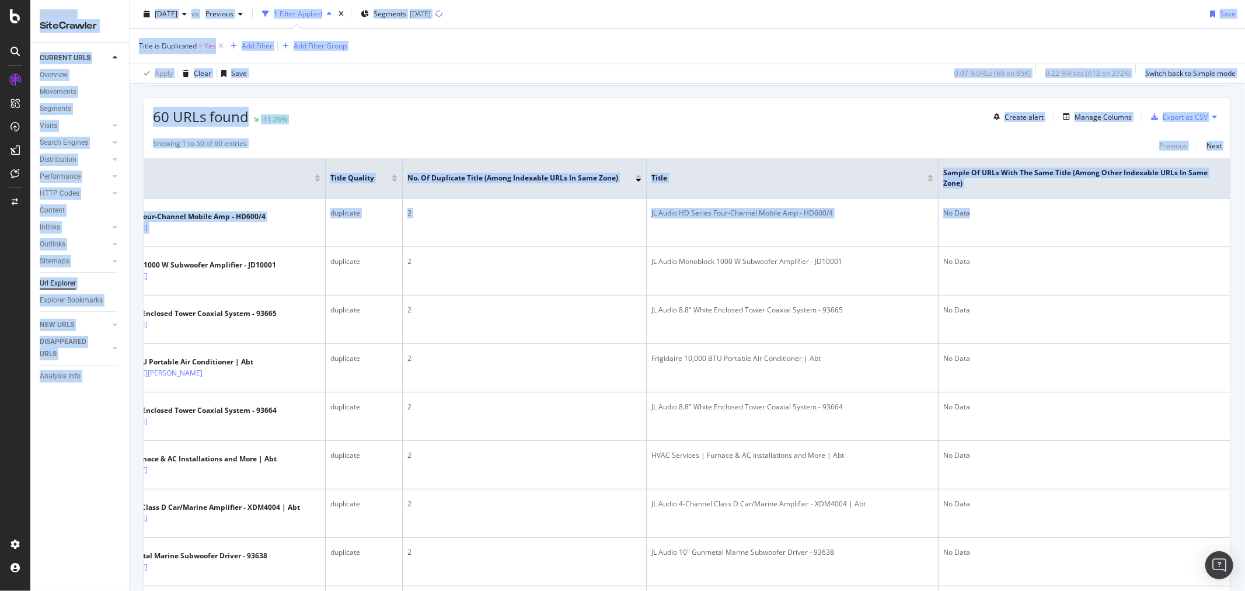
drag, startPoint x: 1050, startPoint y: 231, endPoint x: 1270, endPoint y: 220, distance: 220.3
click at [1245, 220] on html "Analytics SiteCrawler CURRENT URLS Overview Movements Segments Visits Analysis …" at bounding box center [622, 295] width 1245 height 591
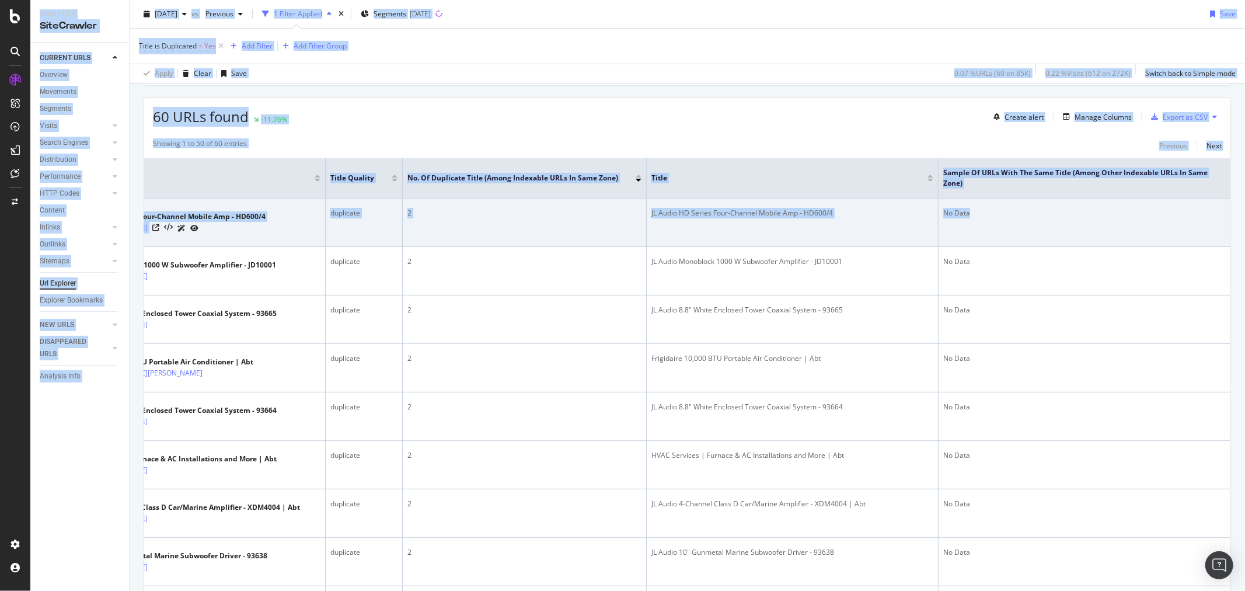
click at [1131, 234] on td "No Data" at bounding box center [1085, 222] width 292 height 48
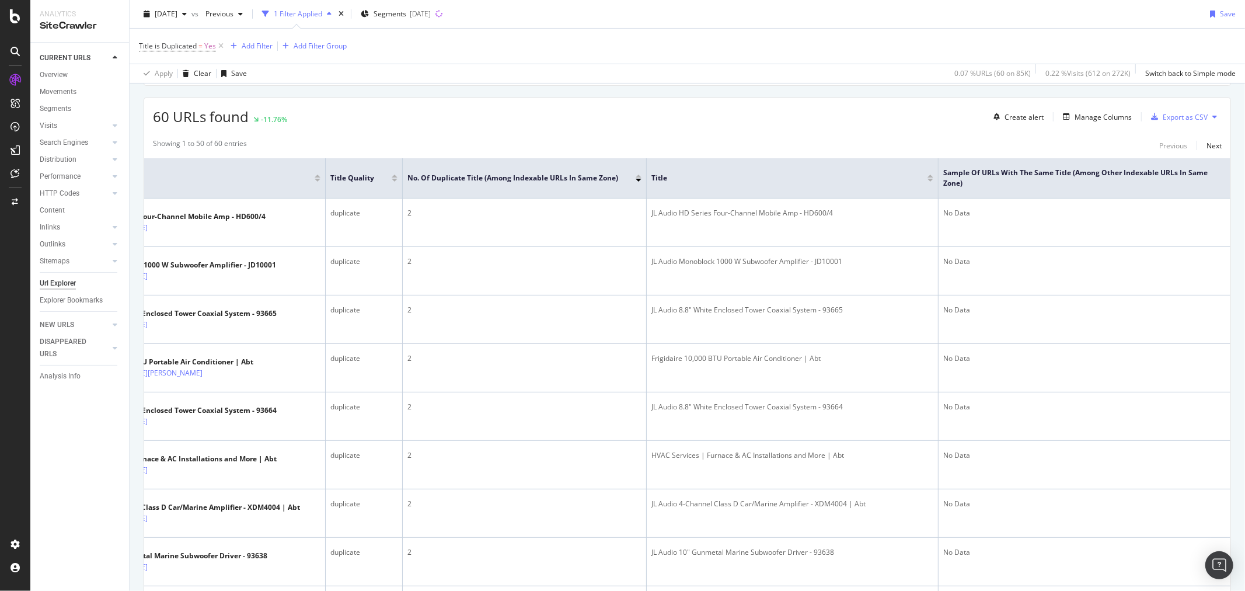
drag, startPoint x: 1018, startPoint y: 215, endPoint x: 1259, endPoint y: 203, distance: 241.4
click at [1245, 203] on html "Analytics SiteCrawler CURRENT URLS Overview Movements Segments Visits Analysis …" at bounding box center [622, 295] width 1245 height 591
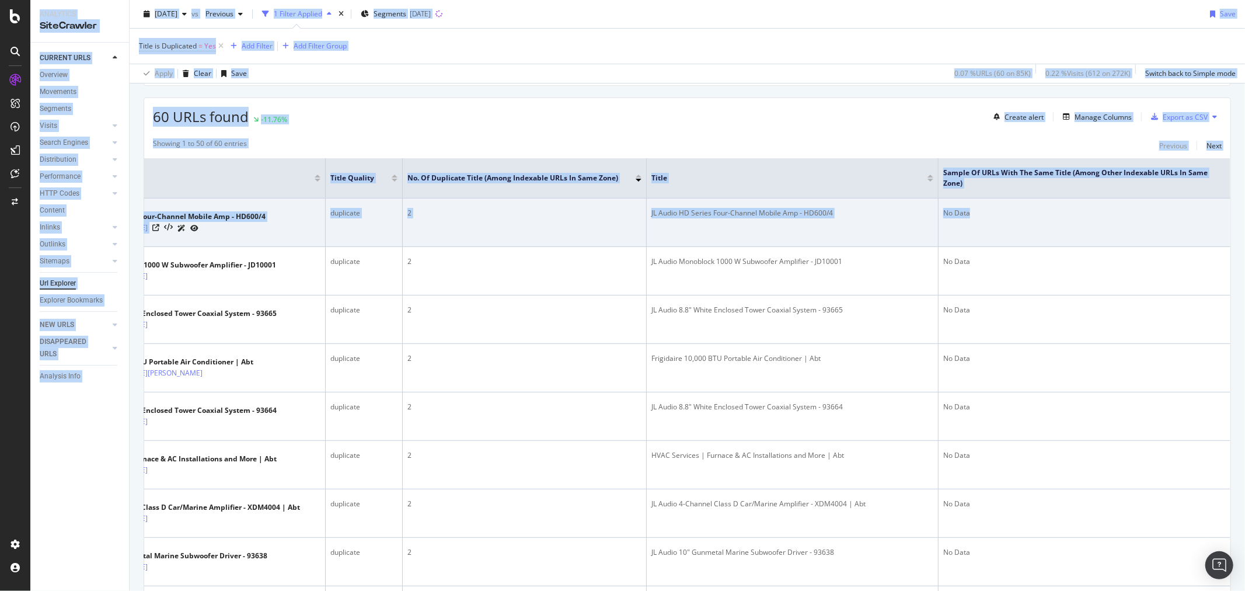
click at [1134, 209] on div "No Data" at bounding box center [1084, 213] width 283 height 11
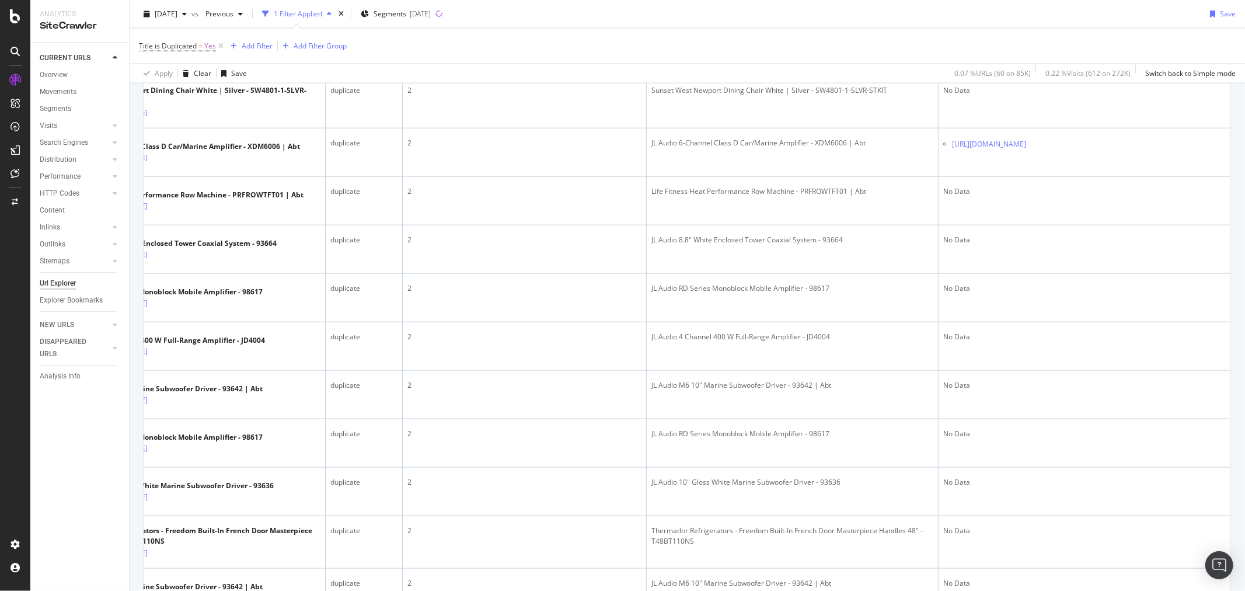
scroll to position [1492, 0]
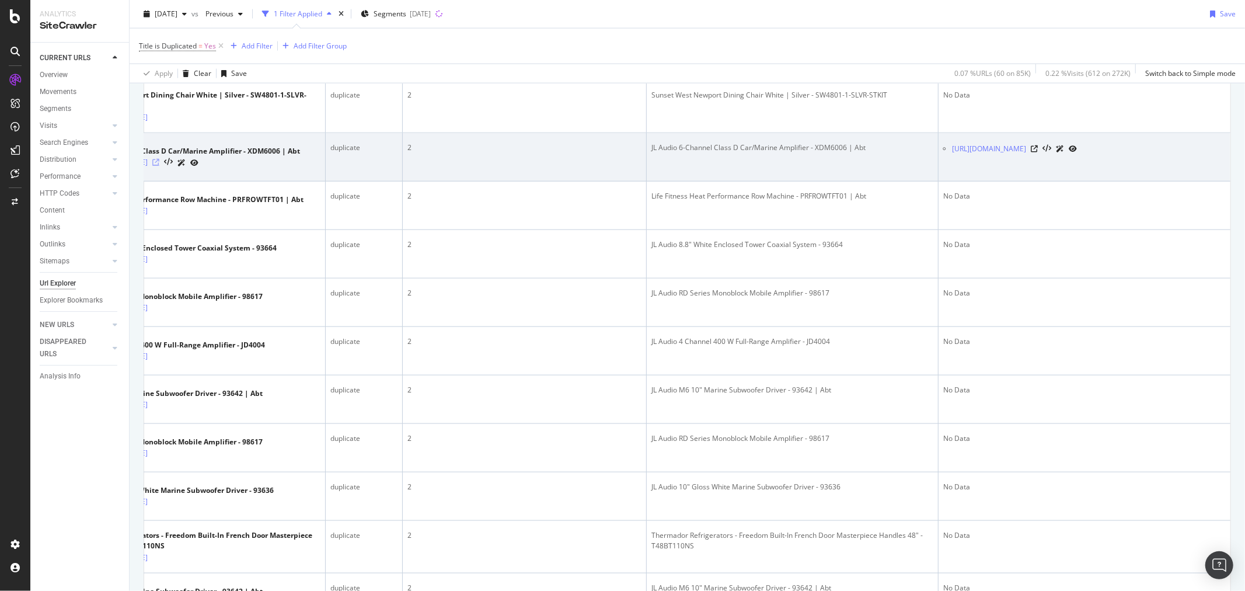
click at [159, 166] on icon at bounding box center [155, 162] width 7 height 7
click at [1038, 152] on icon at bounding box center [1034, 148] width 7 height 7
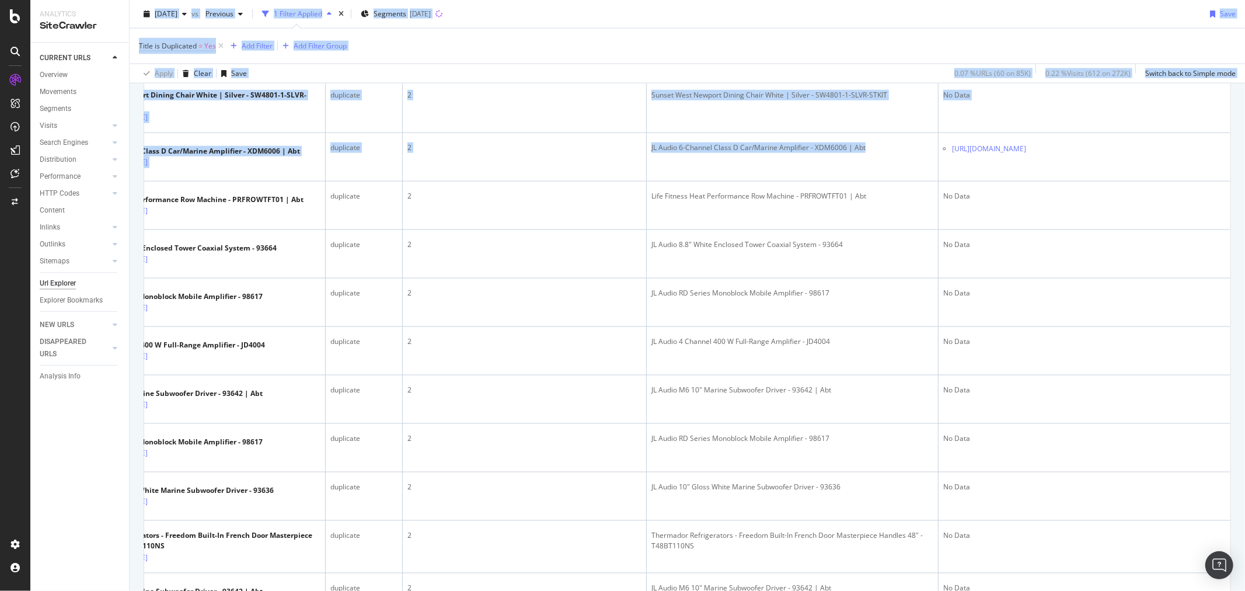
scroll to position [0, 0]
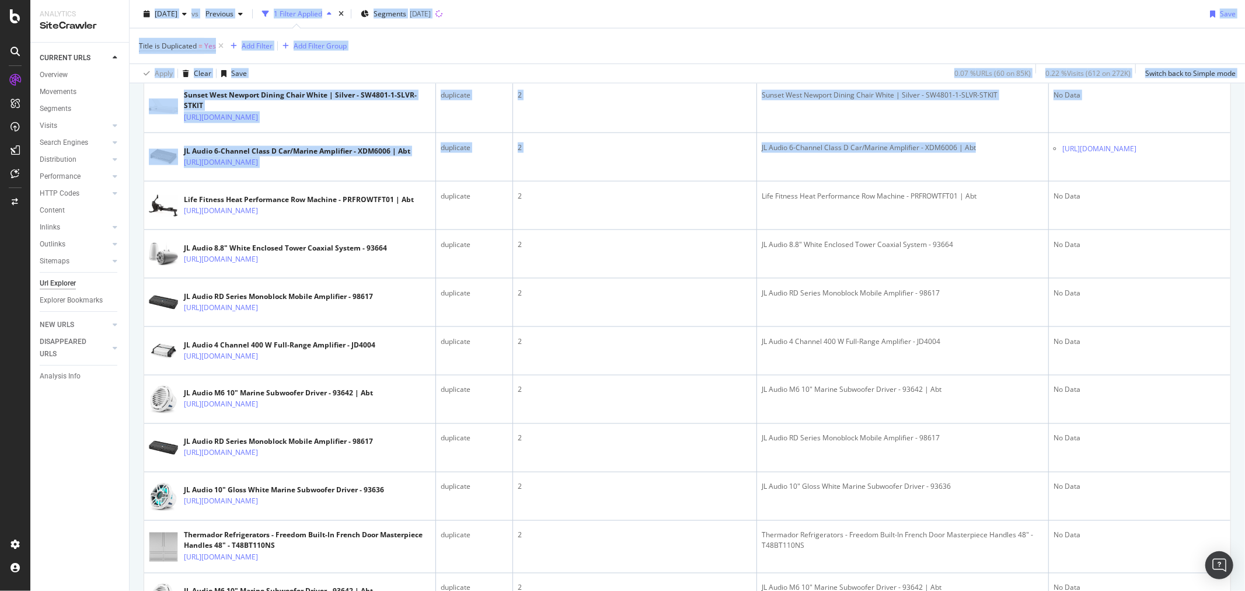
drag, startPoint x: 898, startPoint y: 389, endPoint x: 127, endPoint y: 400, distance: 770.7
click at [127, 400] on div "Analytics SiteCrawler CURRENT URLS Overview Movements Segments Visits Analysis …" at bounding box center [637, 295] width 1215 height 591
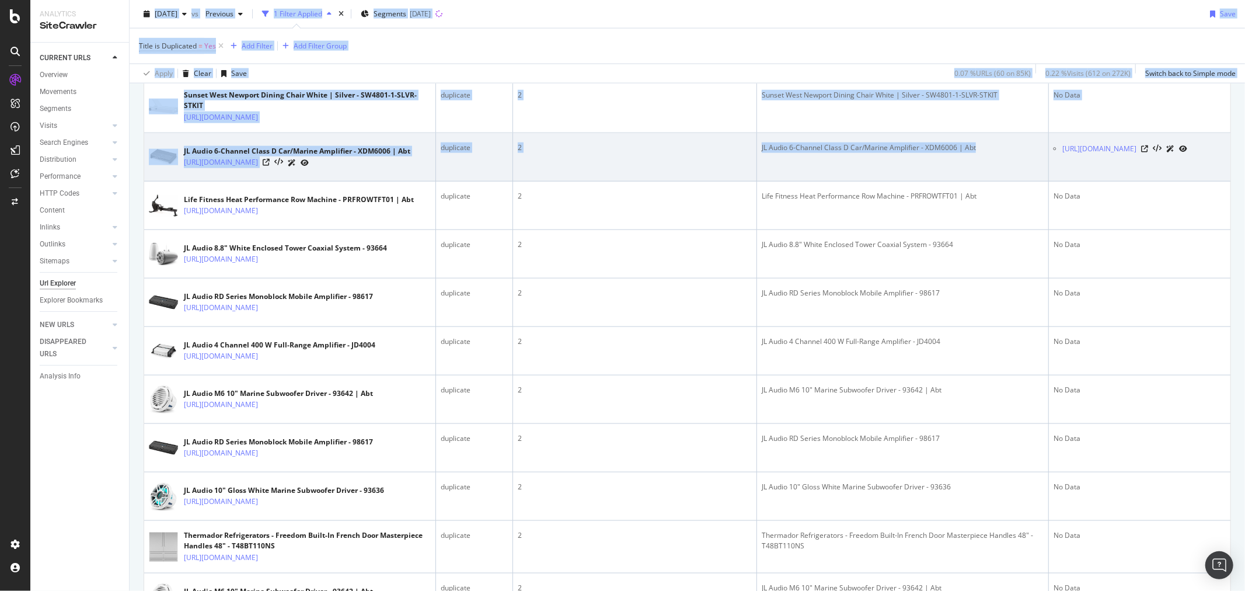
click at [667, 153] on div "2" at bounding box center [635, 147] width 234 height 11
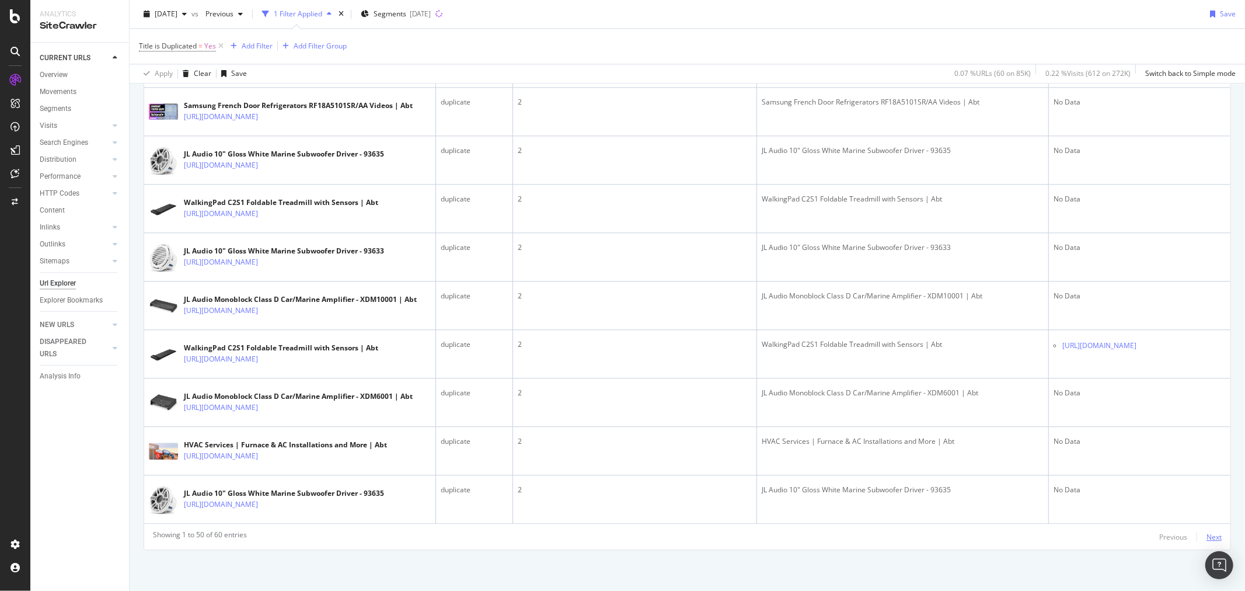
click at [1207, 539] on div "Next" at bounding box center [1214, 537] width 15 height 10
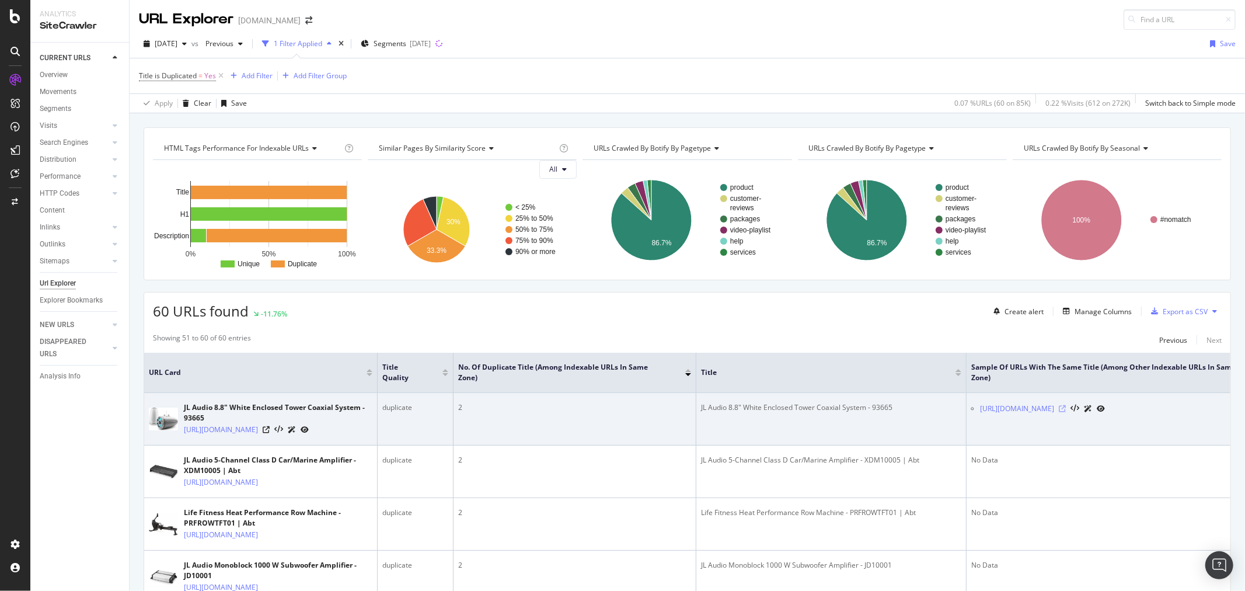
click at [1066, 412] on icon at bounding box center [1062, 408] width 7 height 7
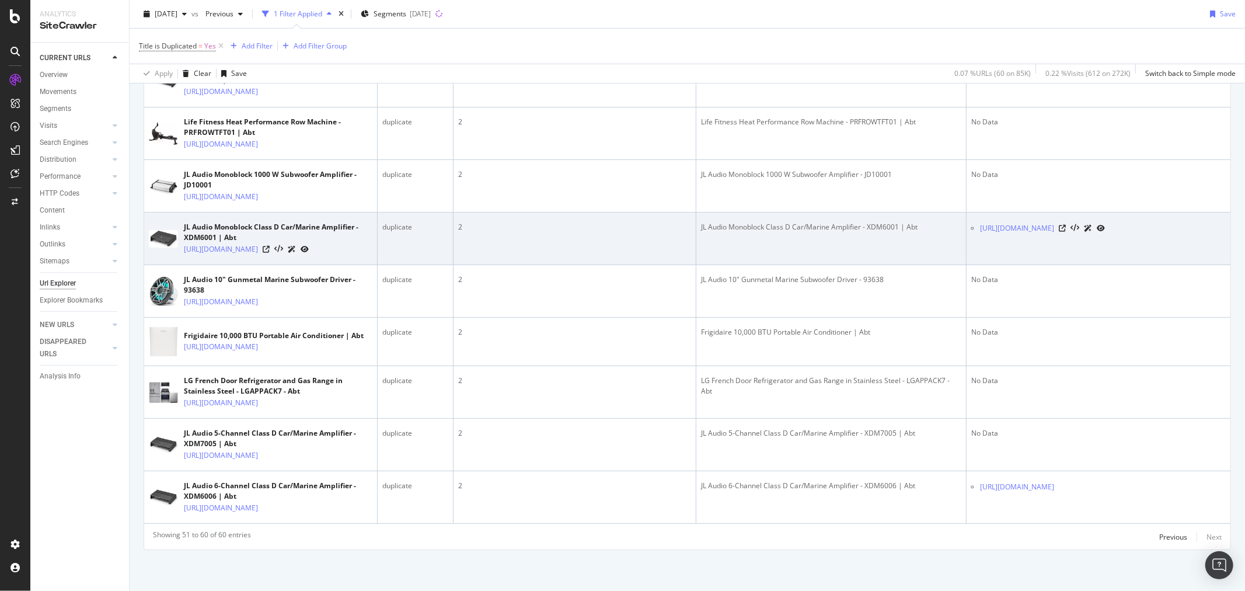
scroll to position [623, 0]
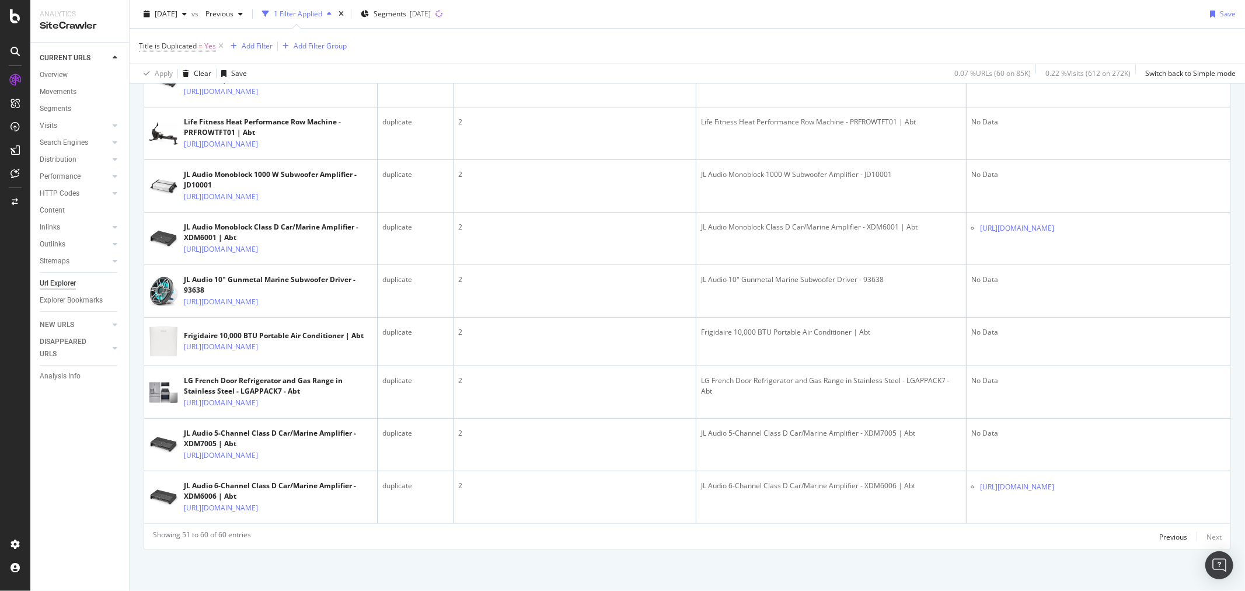
click at [1165, 546] on div "Showing 51 to 60 of 60 entries Previous Next URL Card Title Quality No. of Dupl…" at bounding box center [687, 242] width 1086 height 613
click at [1162, 539] on div "Previous" at bounding box center [1173, 537] width 28 height 10
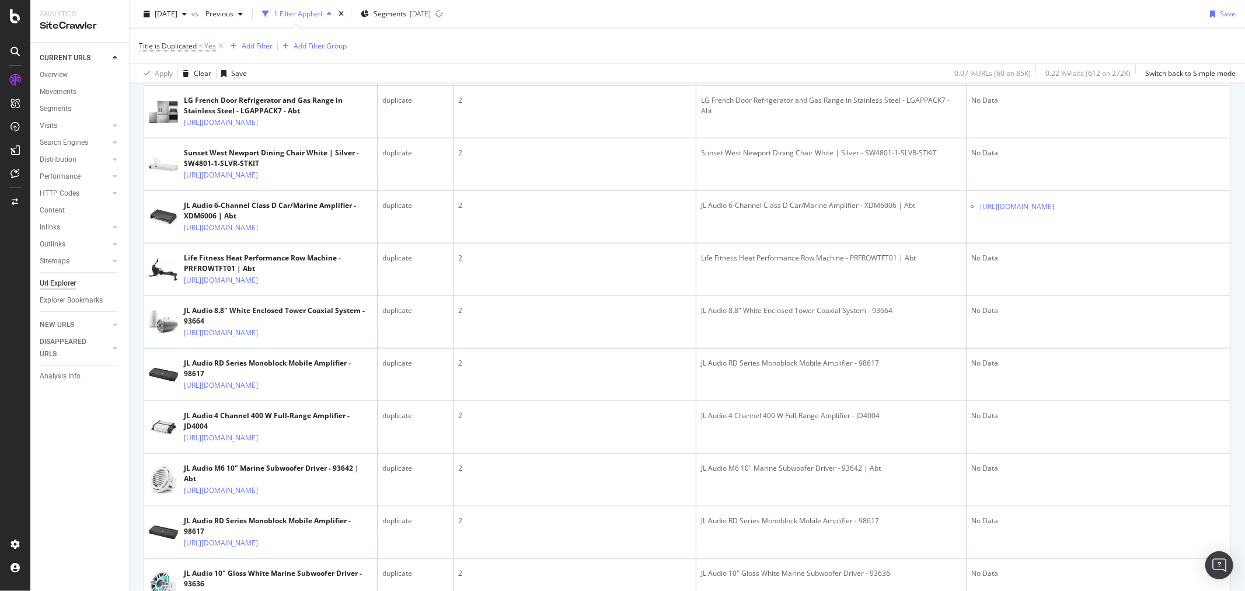
scroll to position [1556, 0]
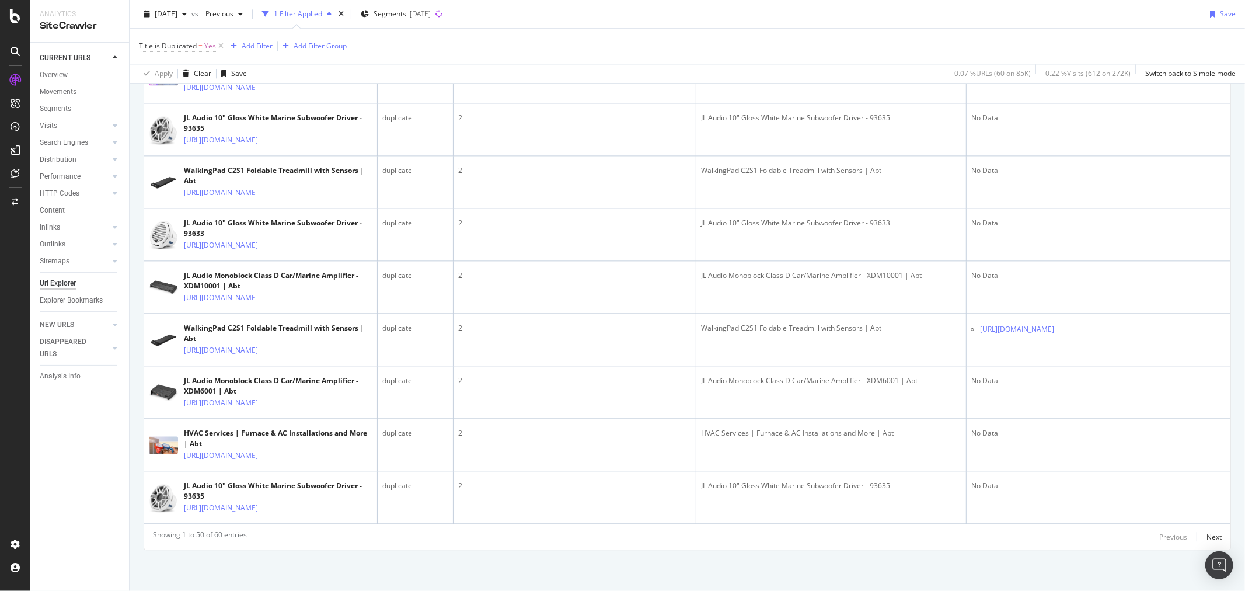
scroll to position [2854, 0]
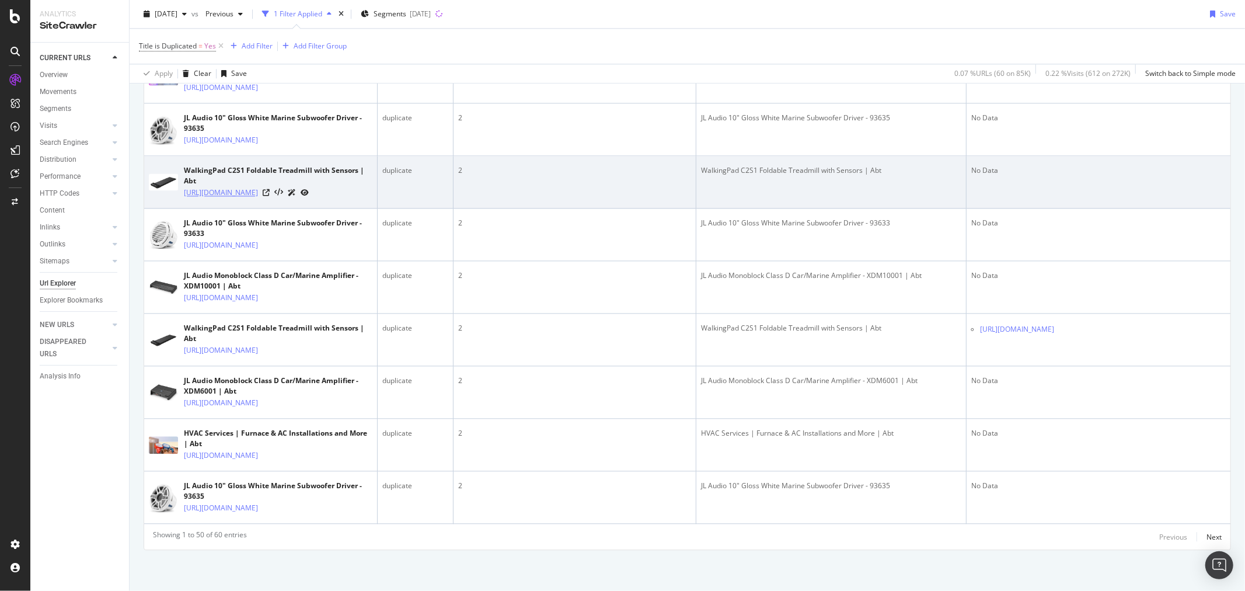
scroll to position [3756, 0]
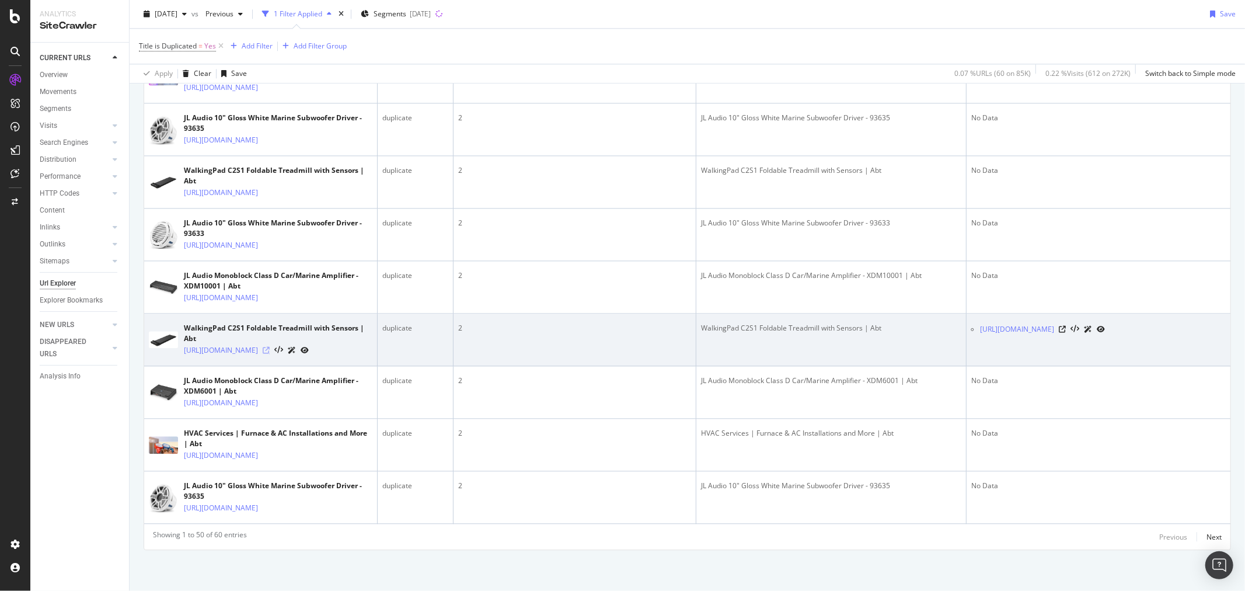
click at [270, 347] on icon at bounding box center [266, 350] width 7 height 7
